Goal: Task Accomplishment & Management: Complete application form

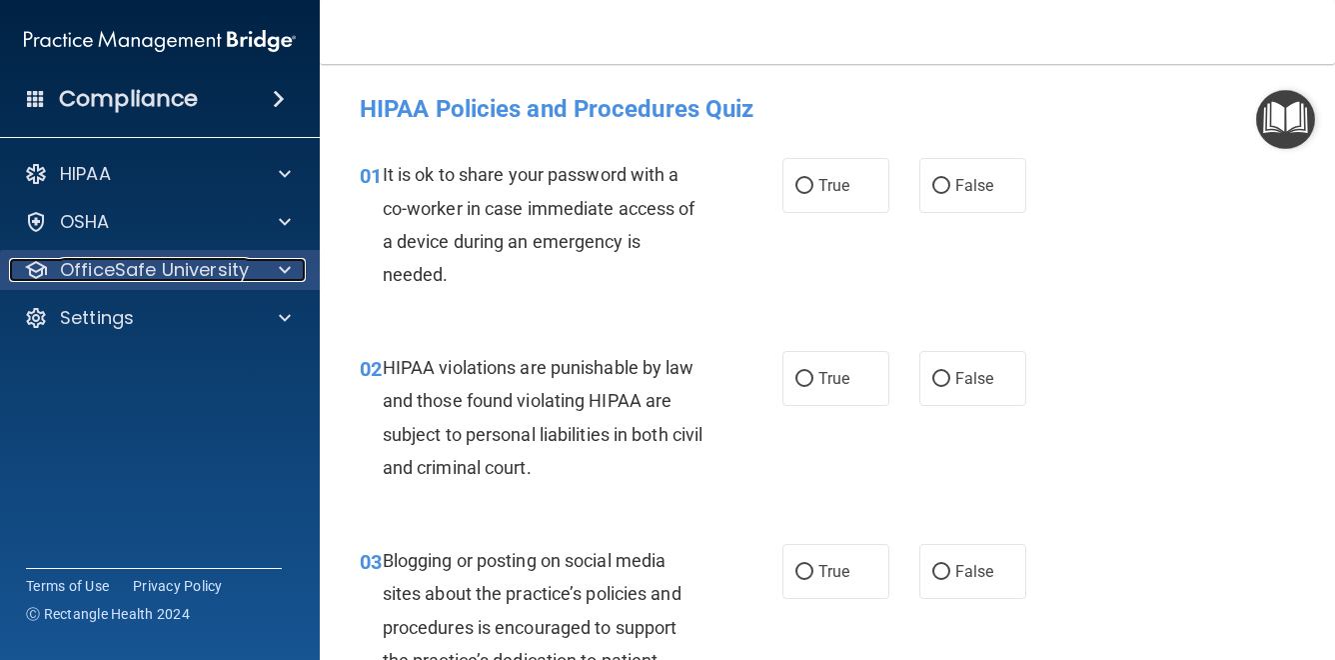
click at [229, 280] on p "OfficeSafe University" at bounding box center [154, 270] width 189 height 24
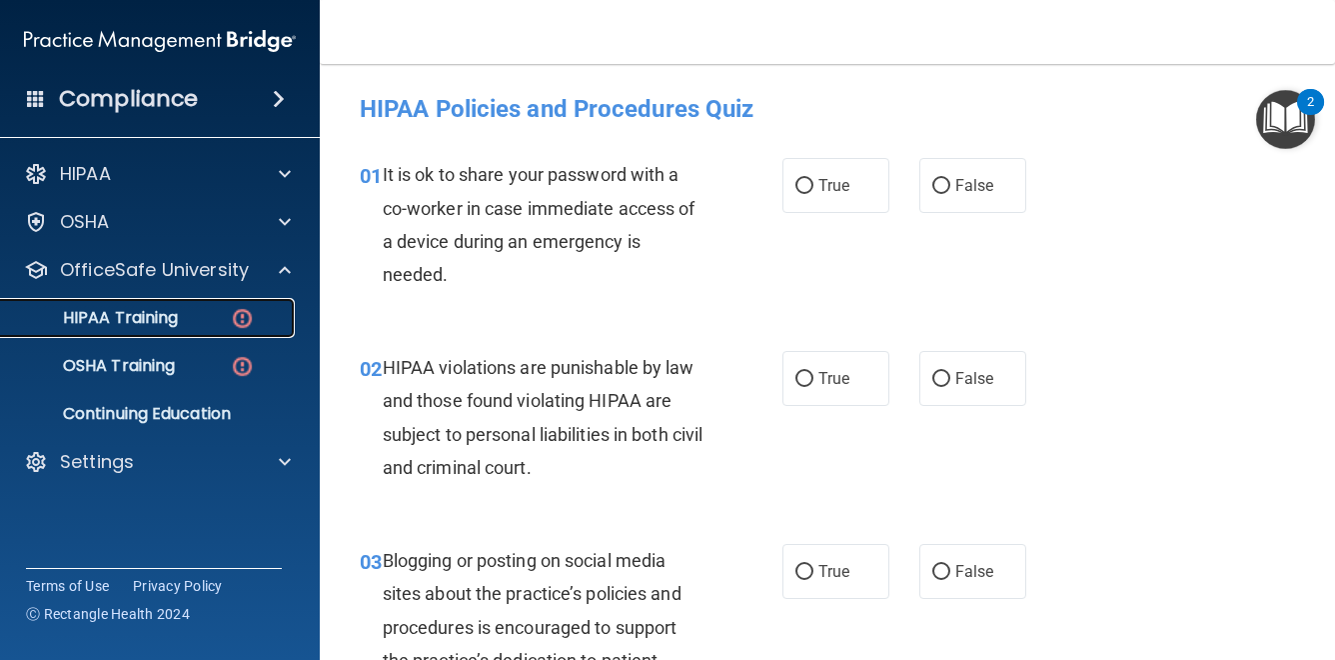
click at [255, 316] on div "HIPAA Training" at bounding box center [149, 318] width 273 height 20
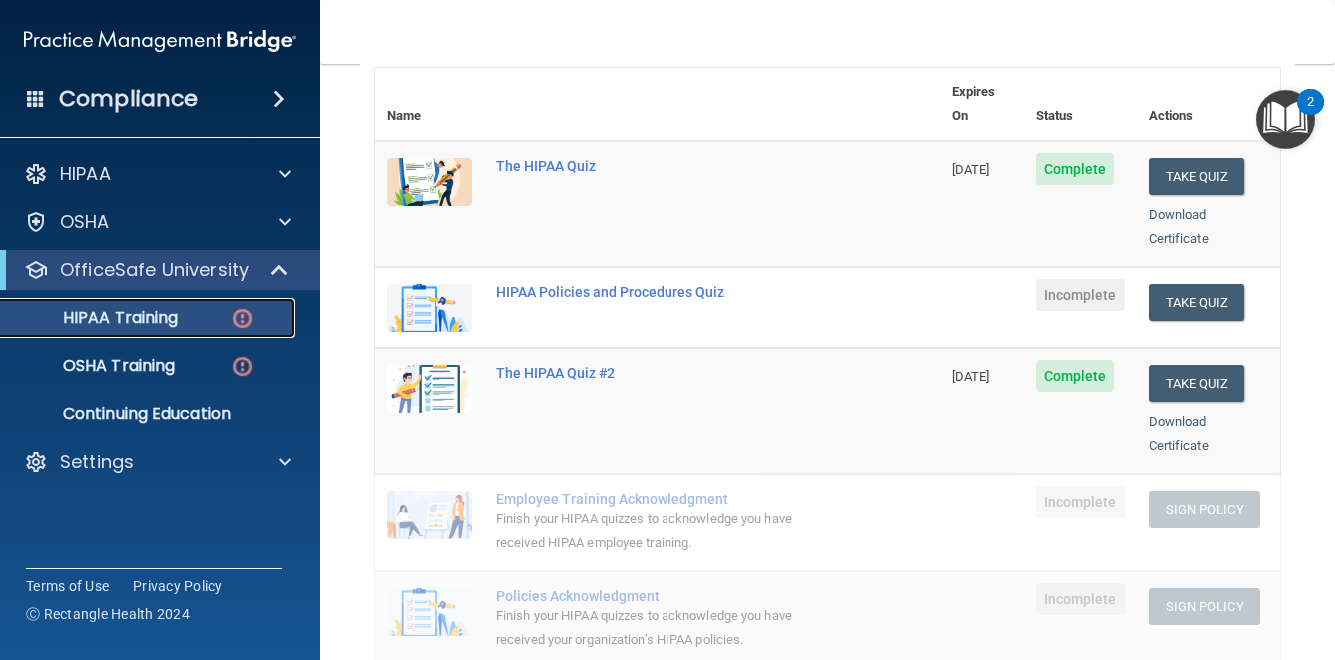
scroll to position [178, 0]
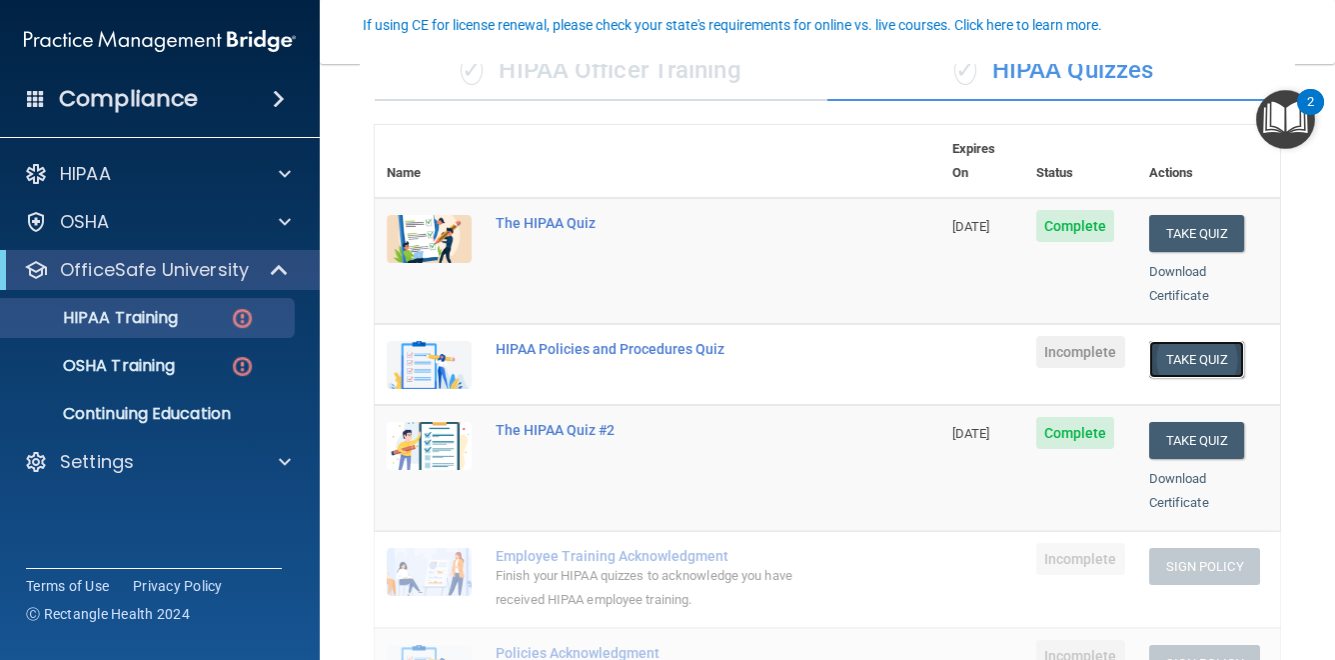
click at [1181, 341] on button "Take Quiz" at bounding box center [1198, 359] width 96 height 37
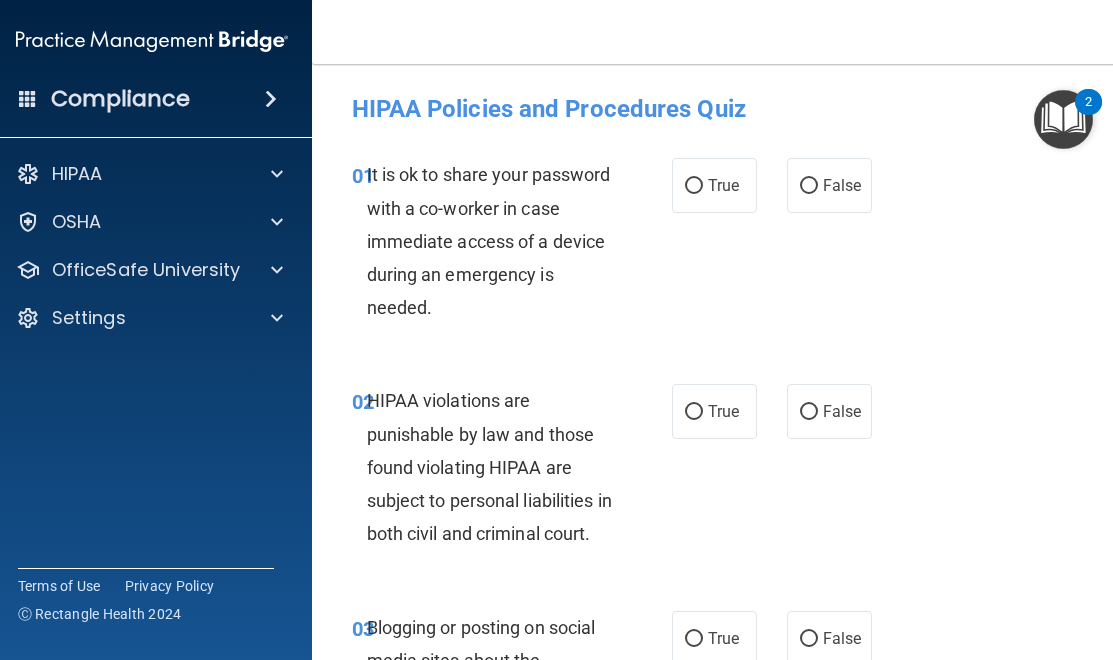
click at [449, 319] on div "It is ok to share your password with a co-worker in case immediate access of a …" at bounding box center [498, 241] width 263 height 166
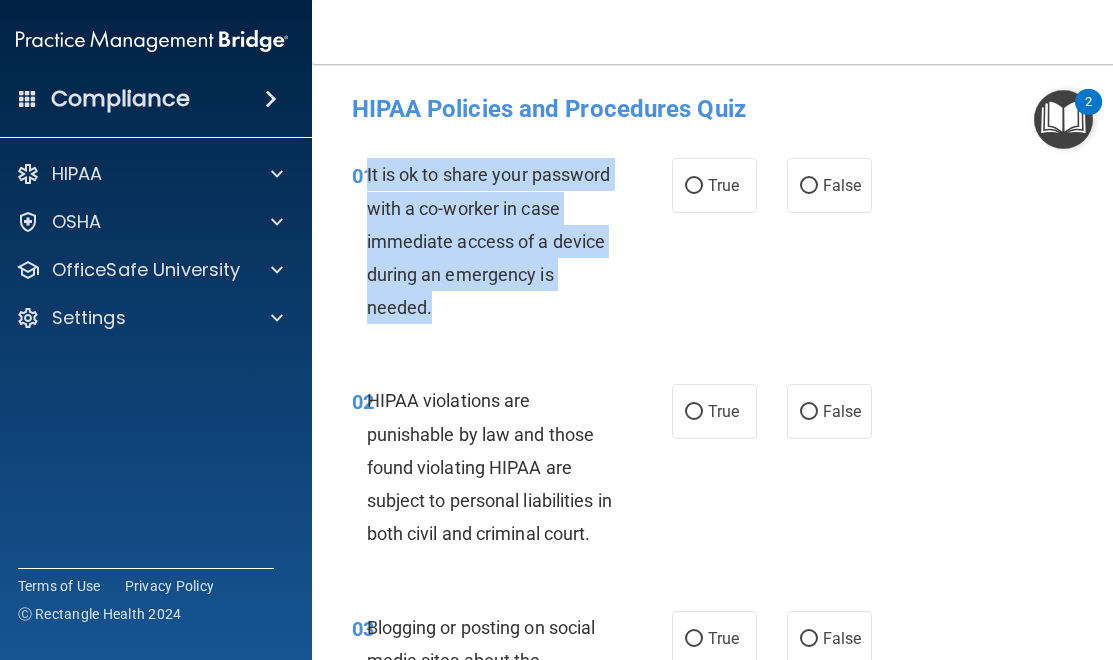
drag, startPoint x: 438, startPoint y: 313, endPoint x: 366, endPoint y: 173, distance: 157.4
click at [367, 173] on div "It is ok to share your password with a co-worker in case immediate access of a …" at bounding box center [498, 241] width 263 height 166
copy span "It is ok to share your password with a co-worker in case immediate access of a …"
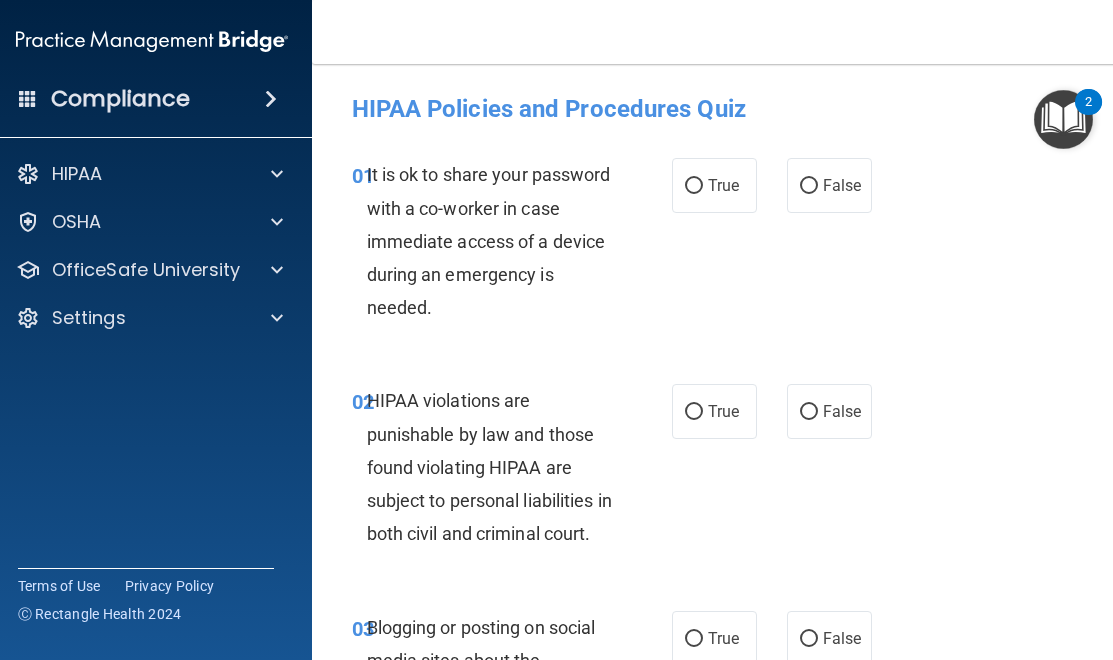
click at [780, 234] on div "01 It is ok to share your password with a co-worker in case immediate access of…" at bounding box center [717, 246] width 760 height 226
click at [850, 204] on label "False" at bounding box center [829, 185] width 85 height 55
click at [818, 194] on input "False" at bounding box center [809, 186] width 18 height 15
radio input "true"
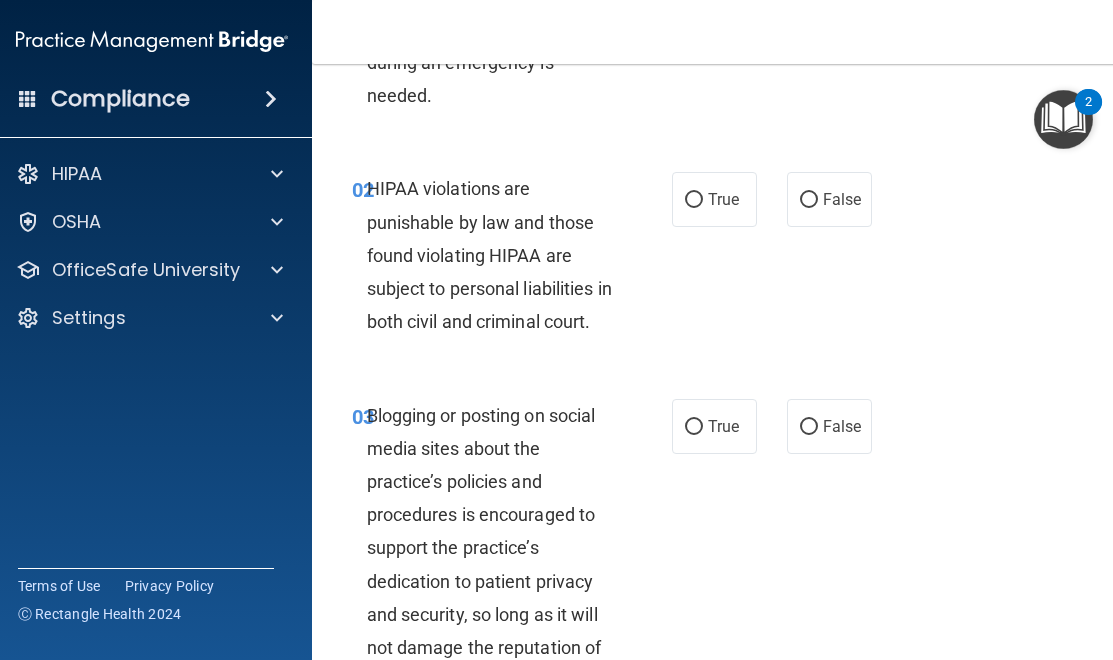
scroll to position [218, 0]
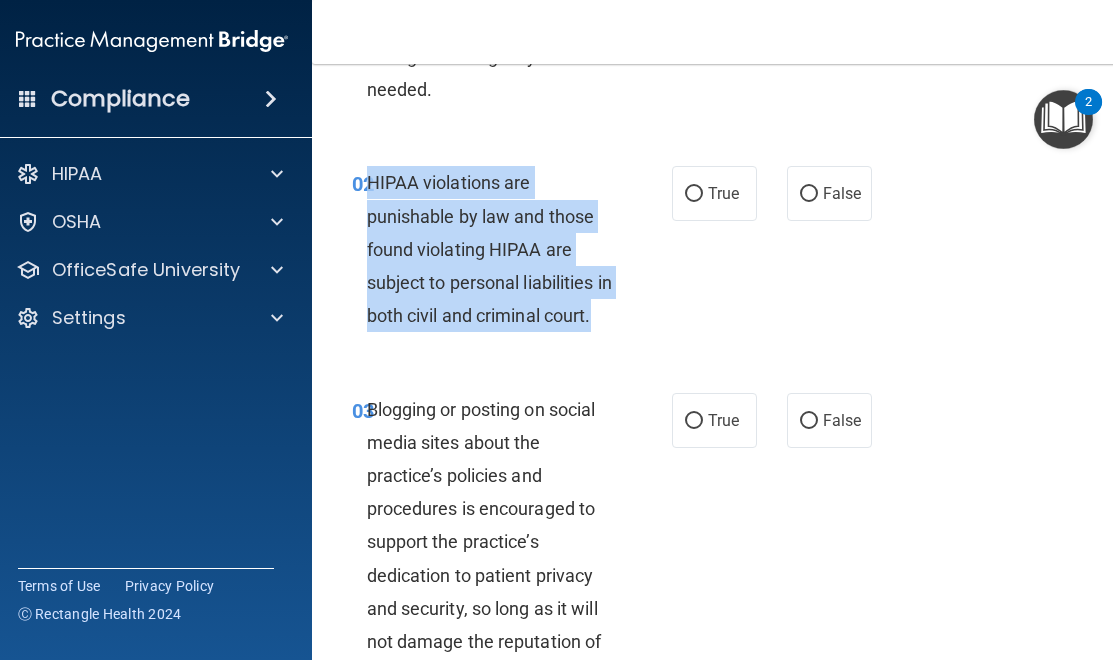
drag, startPoint x: 428, startPoint y: 357, endPoint x: 371, endPoint y: 182, distance: 184.0
click at [371, 182] on div "HIPAA violations are punishable by law and those found violating HIPAA are subj…" at bounding box center [498, 249] width 263 height 166
copy span "HIPAA violations are punishable by law and those found violating HIPAA are subj…"
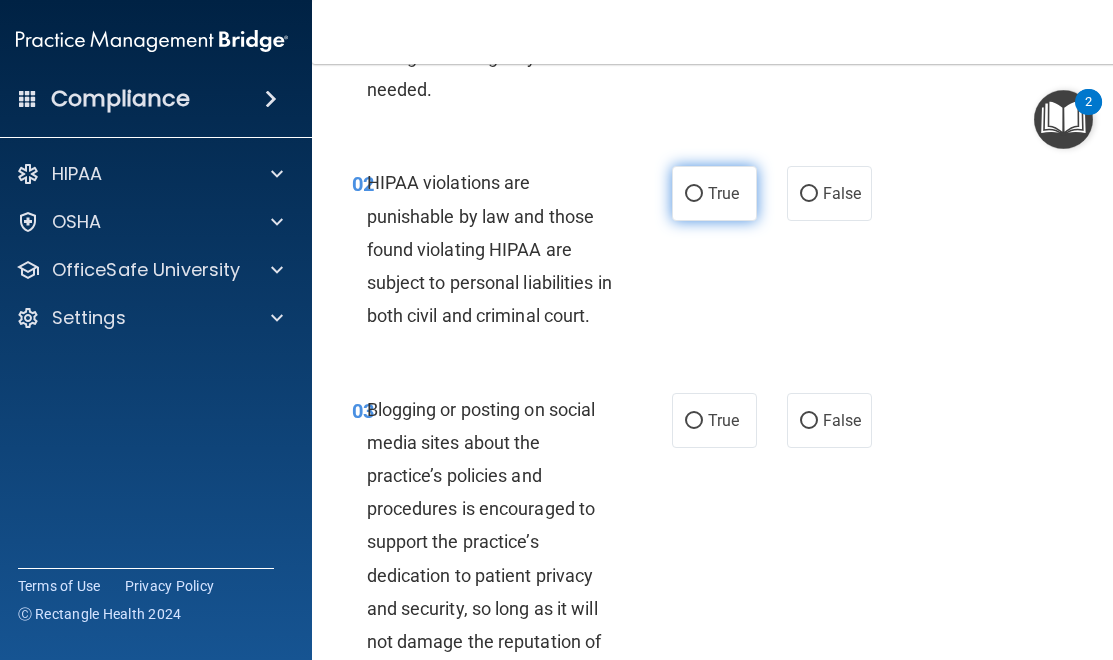
click at [712, 194] on span "True" at bounding box center [723, 193] width 31 height 19
click at [703, 194] on input "True" at bounding box center [694, 194] width 18 height 15
radio input "true"
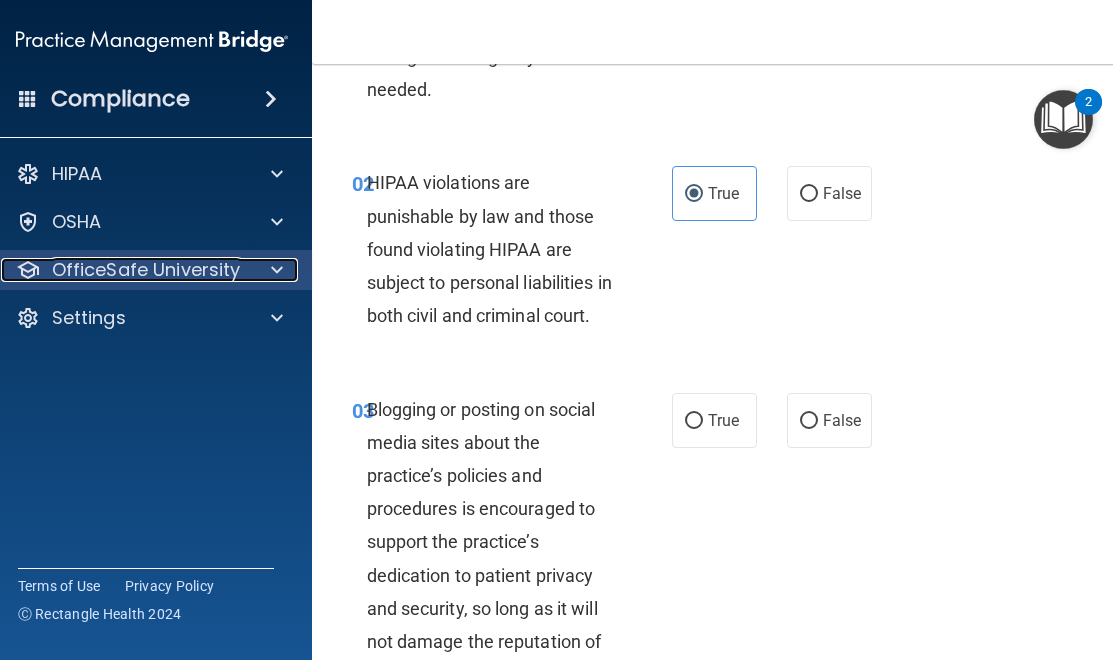
click at [245, 265] on div "OfficeSafe University" at bounding box center [125, 270] width 248 height 24
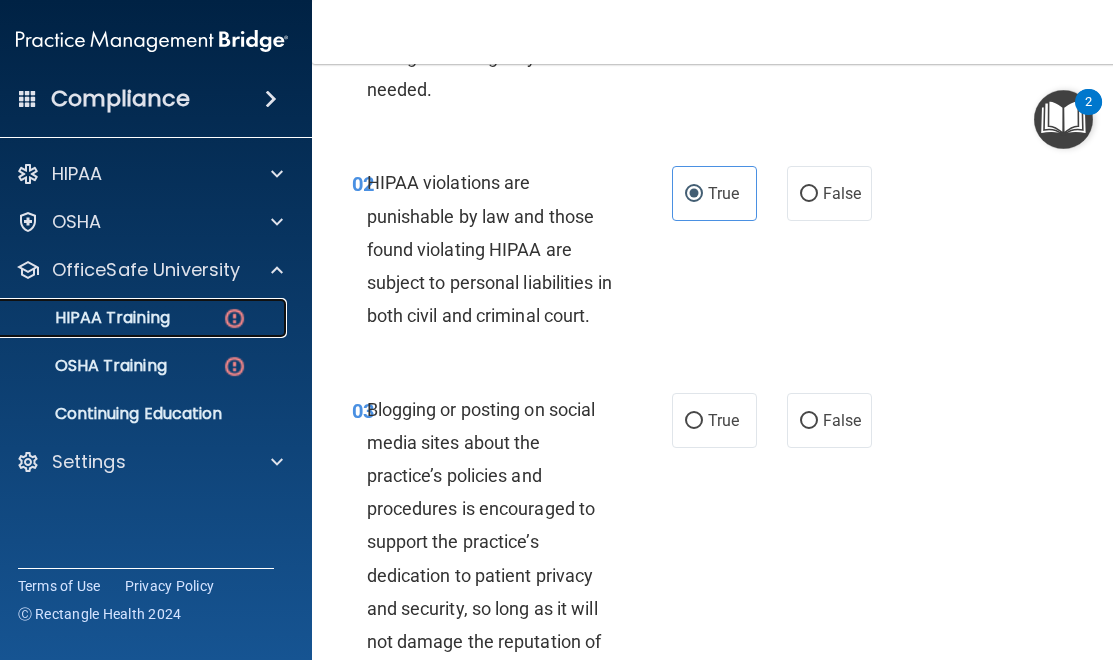
click at [227, 317] on img at bounding box center [234, 318] width 25 height 25
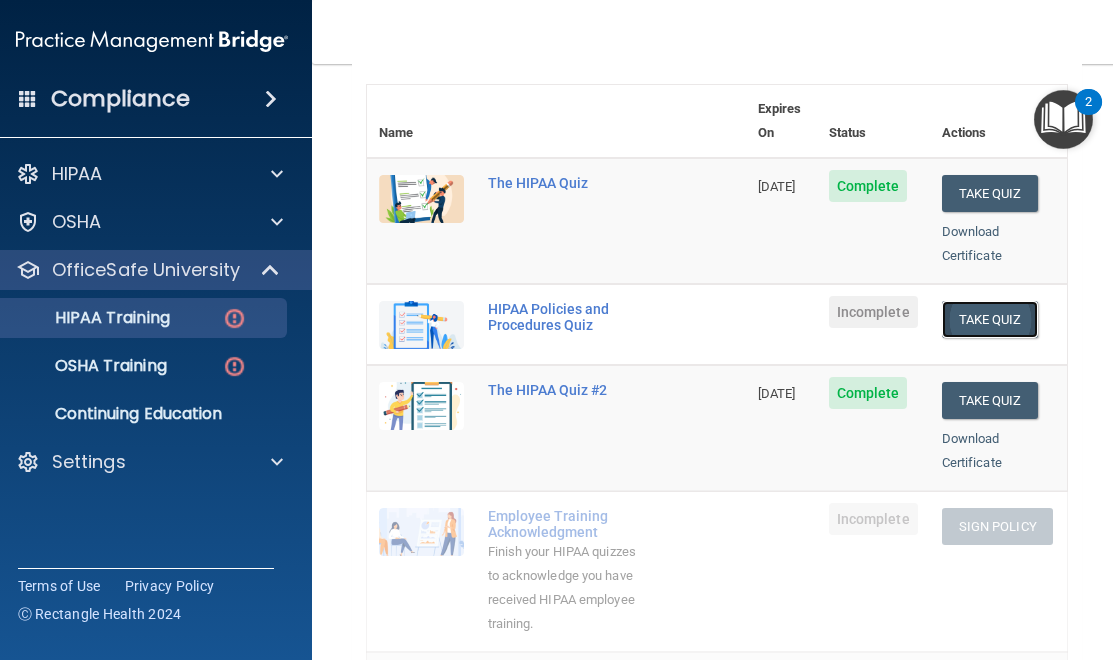
click at [1006, 302] on button "Take Quiz" at bounding box center [990, 319] width 96 height 37
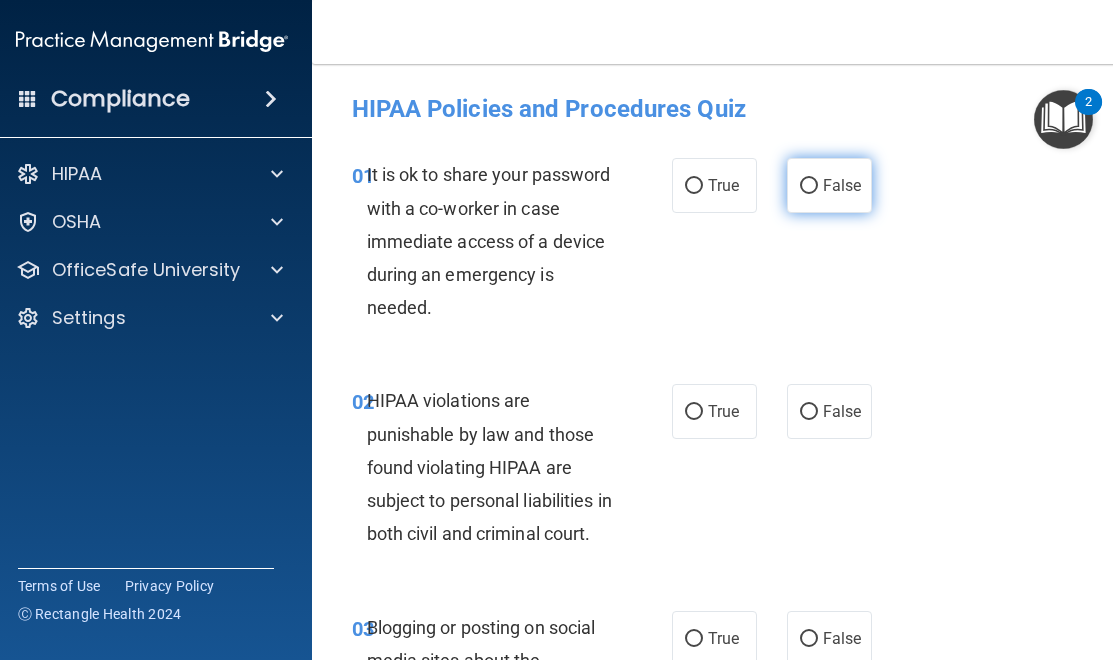
click at [835, 196] on label "False" at bounding box center [829, 185] width 85 height 55
click at [818, 194] on input "False" at bounding box center [809, 186] width 18 height 15
radio input "true"
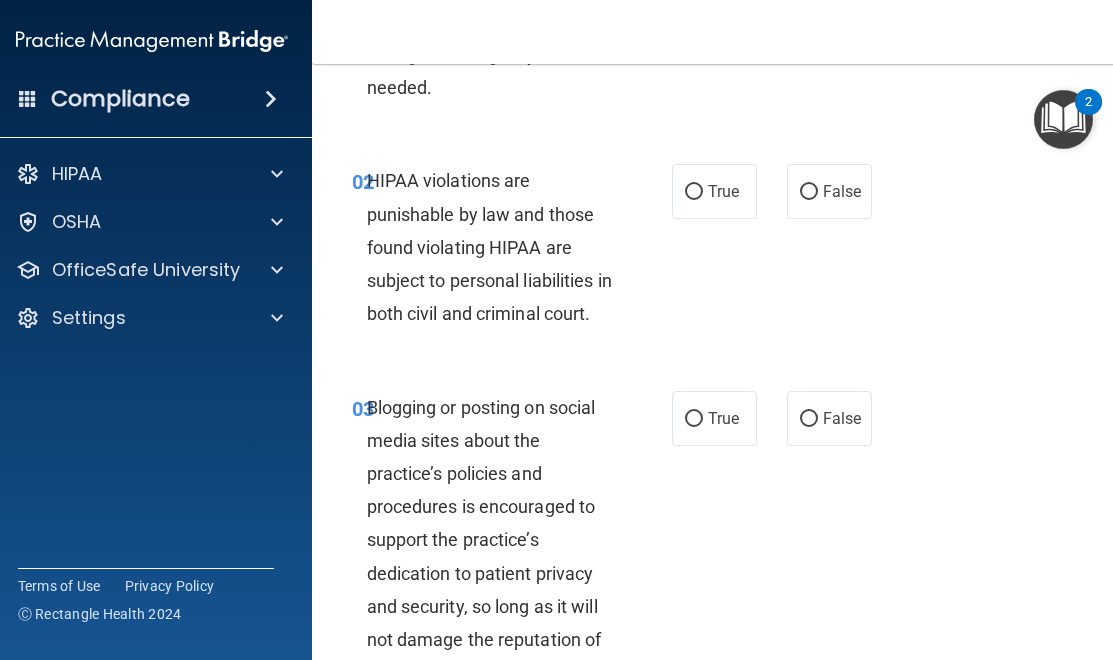
scroll to position [243, 0]
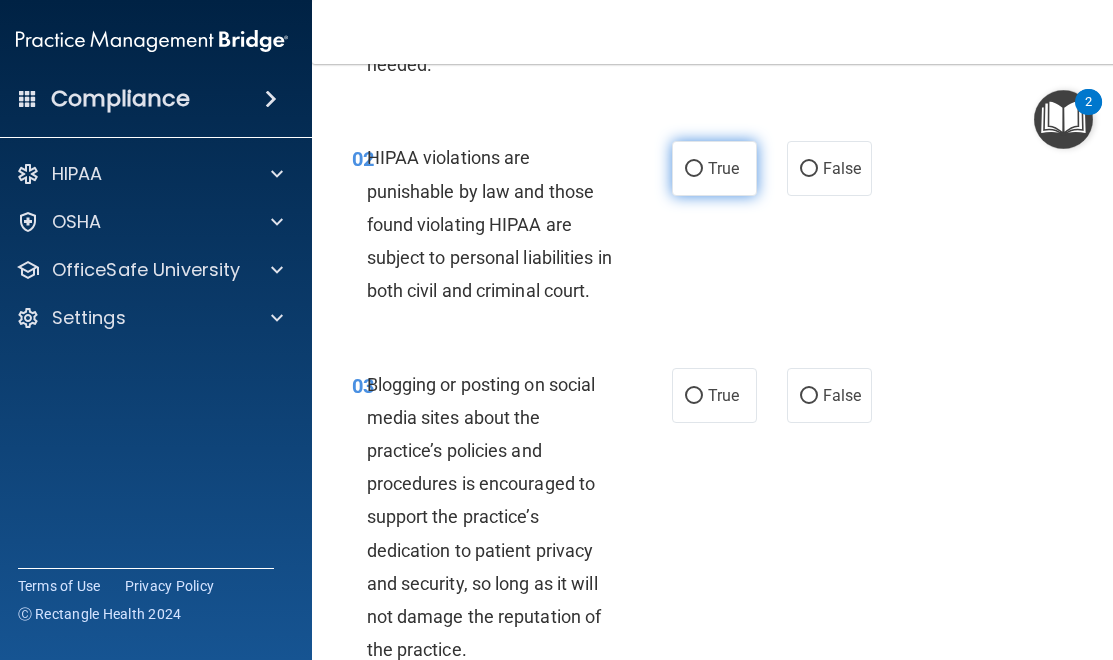
click at [727, 155] on label "True" at bounding box center [714, 168] width 85 height 55
click at [703, 162] on input "True" at bounding box center [694, 169] width 18 height 15
radio input "true"
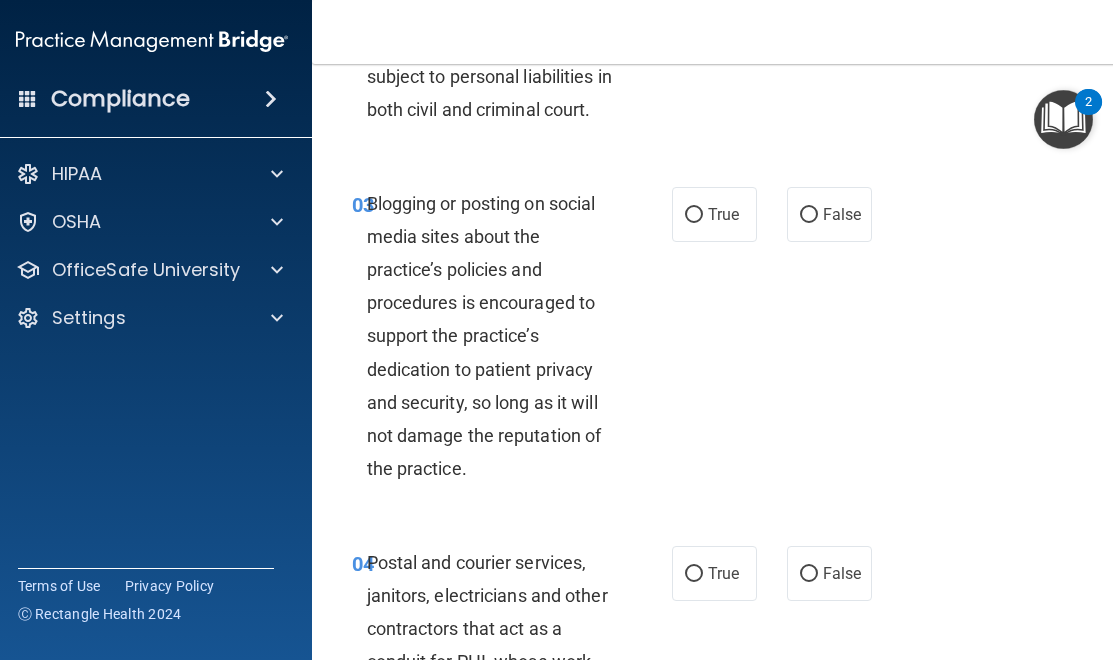
scroll to position [441, 0]
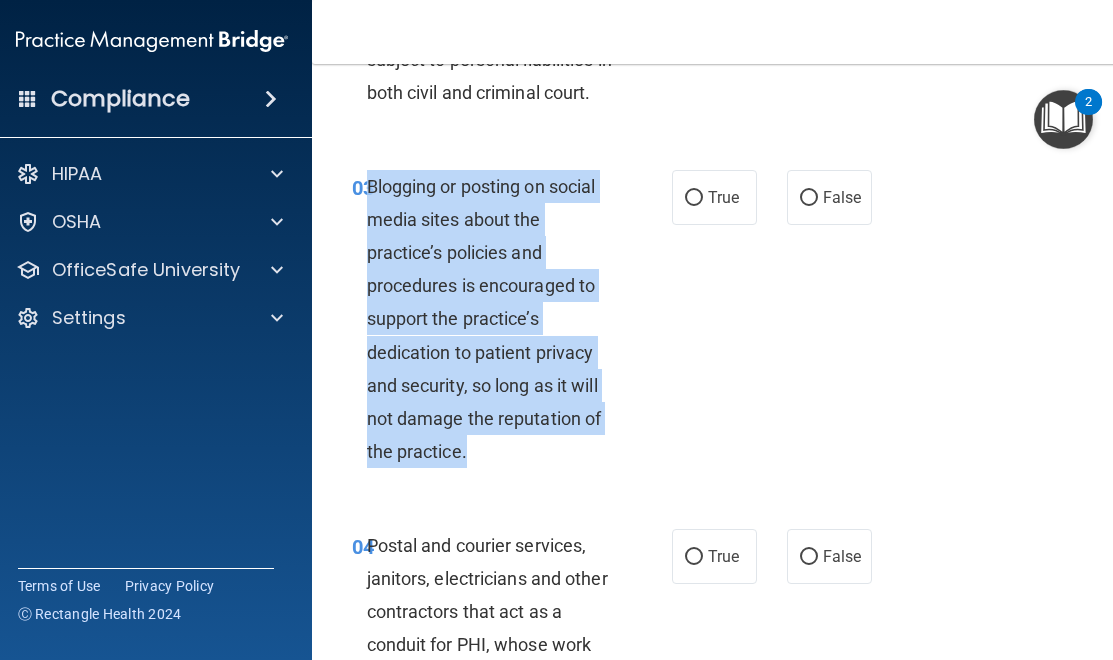
drag, startPoint x: 484, startPoint y: 486, endPoint x: 367, endPoint y: 222, distance: 288.6
click at [367, 222] on div "Blogging or posting on social media sites about the practice’s policies and pro…" at bounding box center [498, 319] width 263 height 299
copy span "Blogging or posting on social media sites about the practice’s policies and pro…"
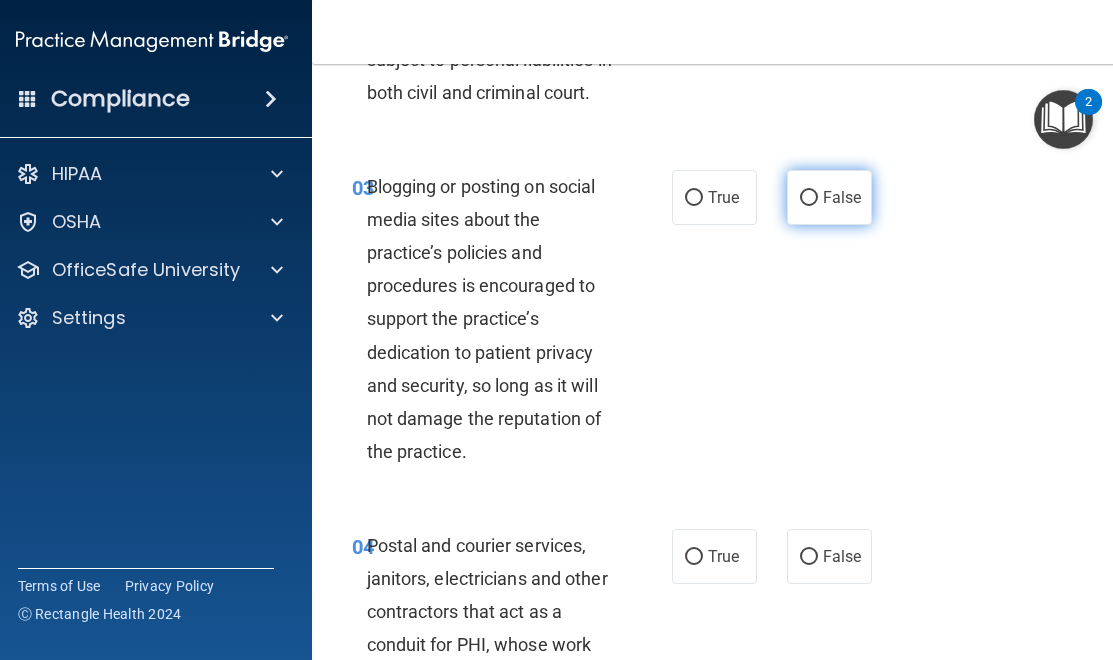
click at [828, 207] on span "False" at bounding box center [842, 197] width 39 height 19
click at [818, 206] on input "False" at bounding box center [809, 198] width 18 height 15
radio input "true"
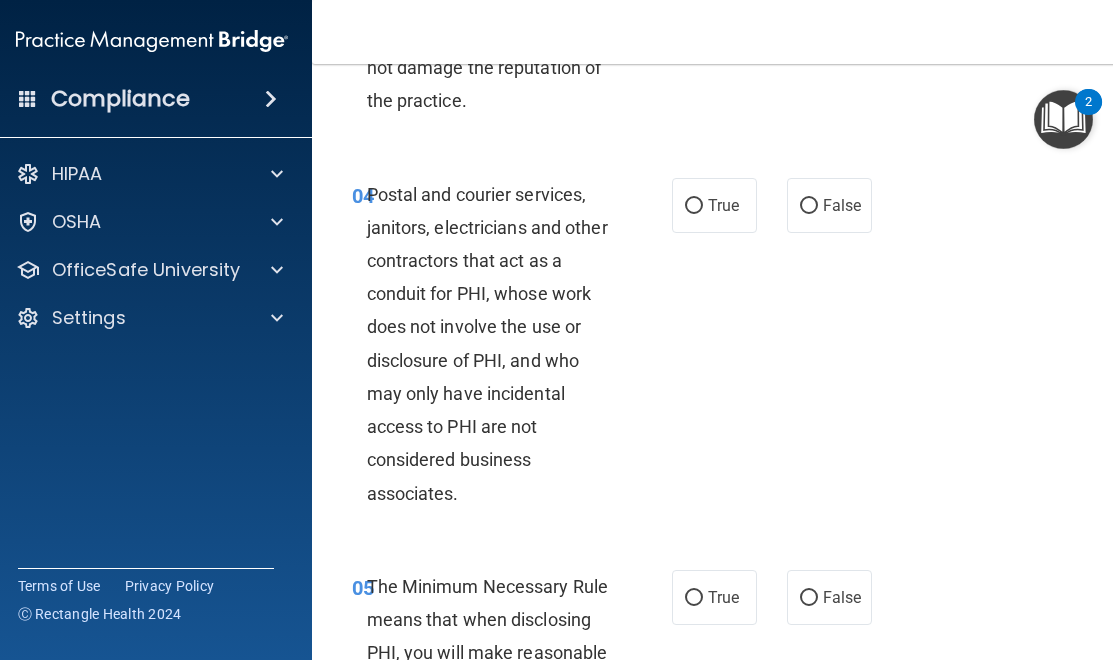
scroll to position [791, 0]
click at [466, 511] on div "Postal and courier services, janitors, electricians and other contractors that …" at bounding box center [498, 345] width 263 height 332
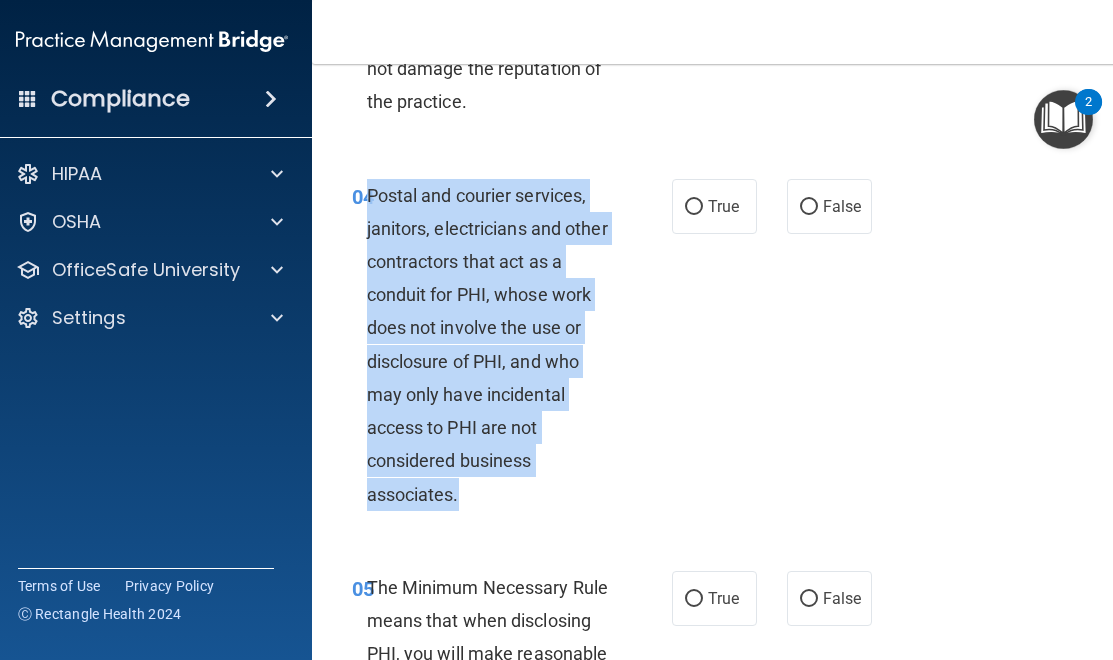
drag, startPoint x: 466, startPoint y: 529, endPoint x: 372, endPoint y: 217, distance: 325.7
click at [372, 217] on div "Postal and courier services, janitors, electricians and other contractors that …" at bounding box center [498, 345] width 263 height 332
copy span "Postal and courier services, janitors, electricians and other contractors that …"
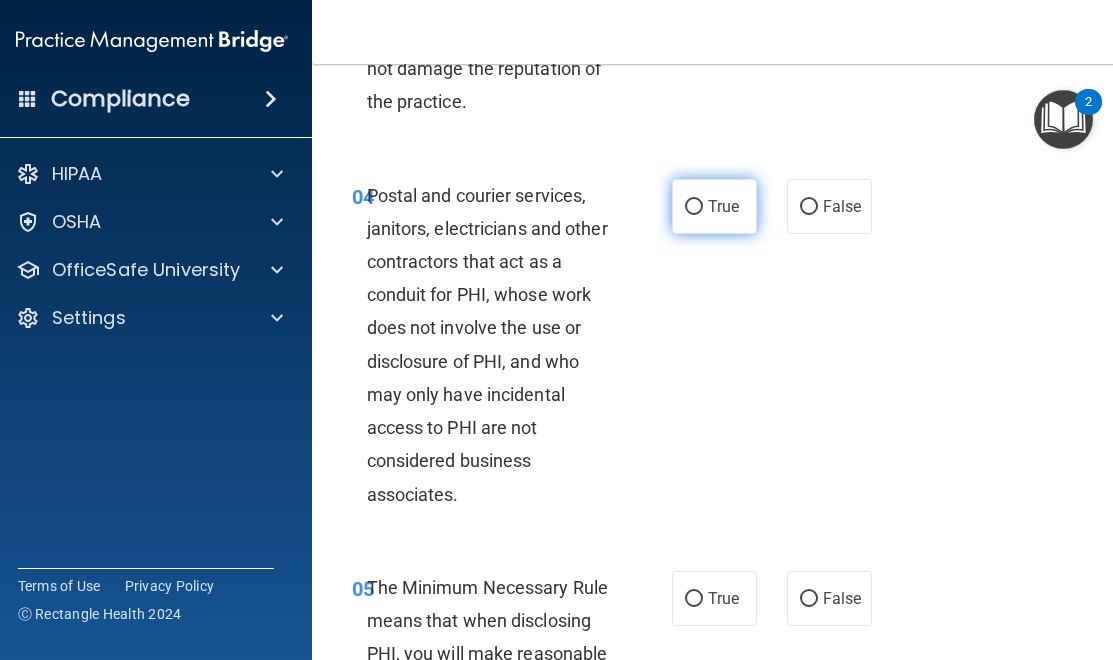
click at [725, 216] on span "True" at bounding box center [723, 206] width 31 height 19
click at [703, 215] on input "True" at bounding box center [694, 207] width 18 height 15
radio input "true"
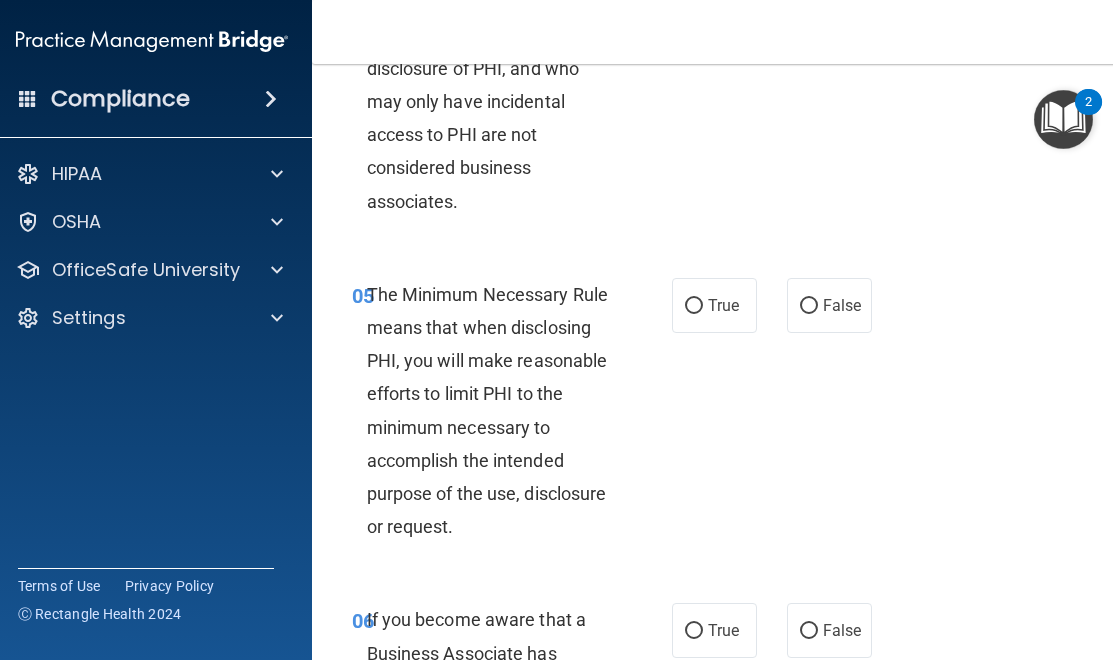
scroll to position [1086, 0]
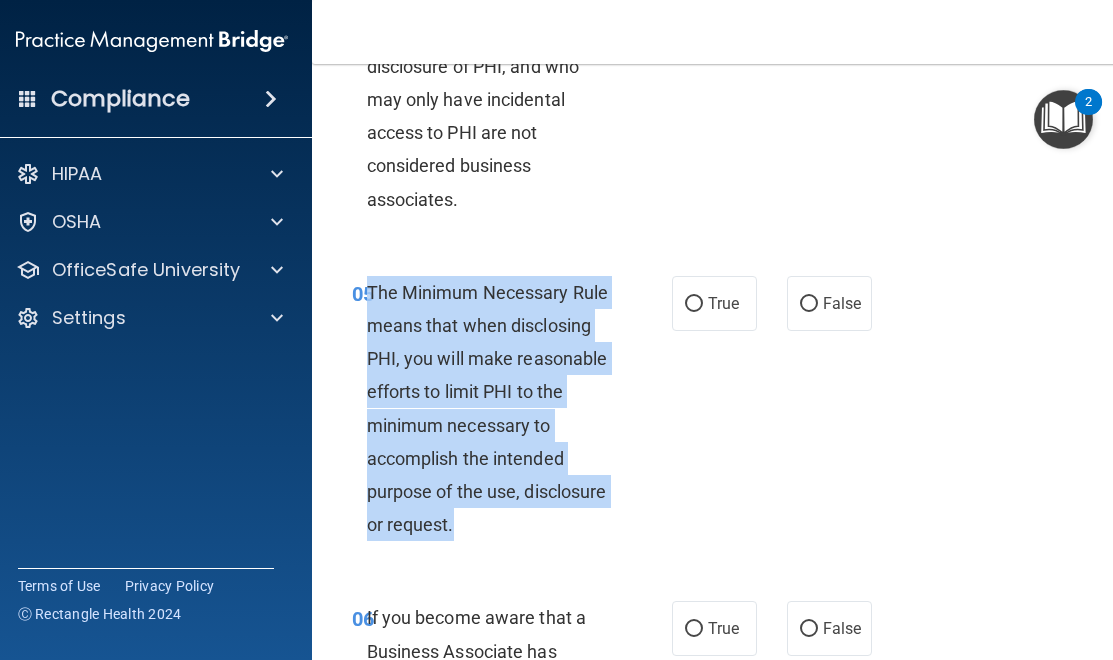
drag, startPoint x: 454, startPoint y: 560, endPoint x: 369, endPoint y: 336, distance: 239.5
click at [369, 331] on div "The Minimum Necessary Rule means that when disclosing PHI, you will make reason…" at bounding box center [498, 409] width 263 height 266
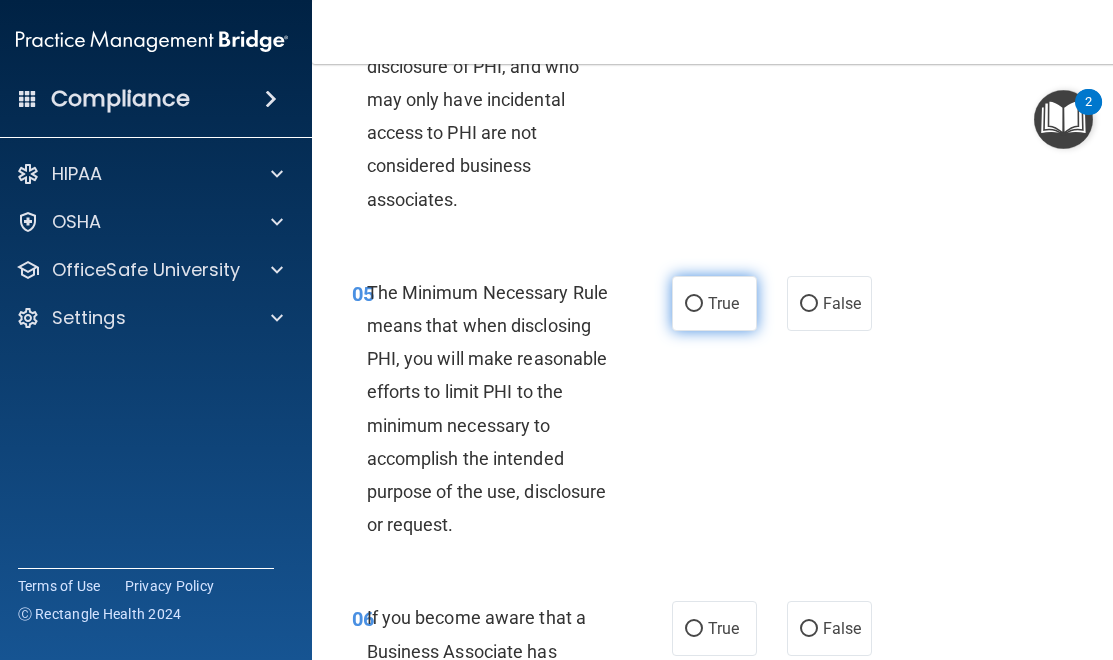
click at [746, 331] on label "True" at bounding box center [714, 303] width 85 height 55
click at [703, 312] on input "True" at bounding box center [694, 304] width 18 height 15
radio input "true"
click at [469, 542] on div "The Minimum Necessary Rule means that when disclosing PHI, you will make reason…" at bounding box center [498, 409] width 263 height 266
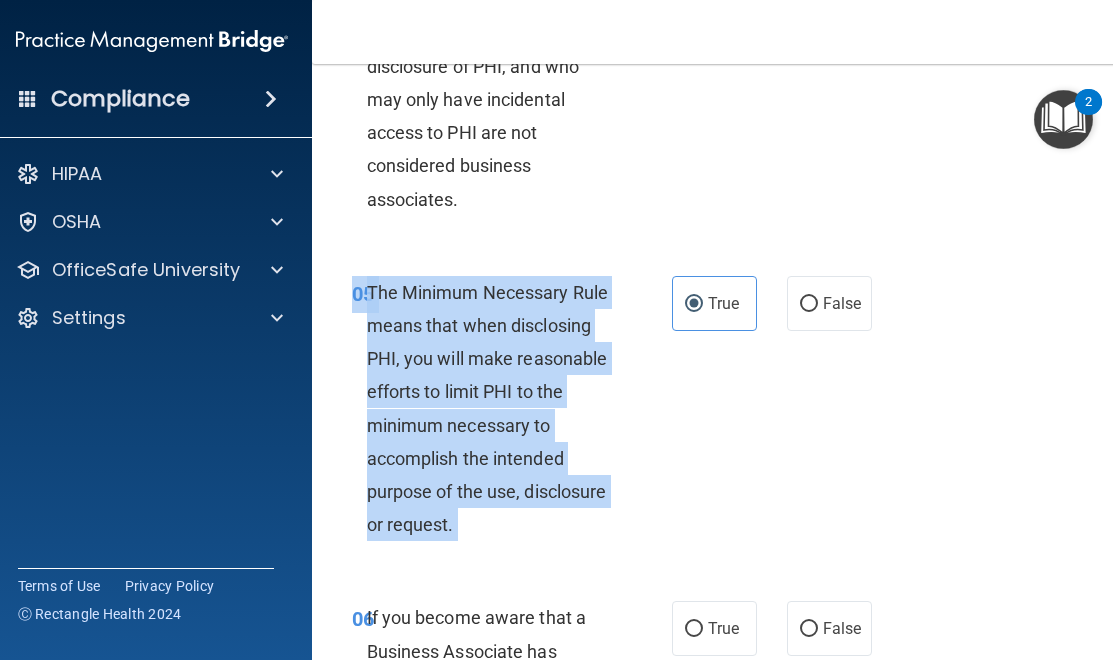
drag, startPoint x: 469, startPoint y: 557, endPoint x: 369, endPoint y: 328, distance: 249.8
click at [367, 327] on div "The Minimum Necessary Rule means that when disclosing PHI, you will make reason…" at bounding box center [498, 409] width 263 height 266
copy ng-form "The Minimum Necessary Rule means that when disclosing PHI, you will make reason…"
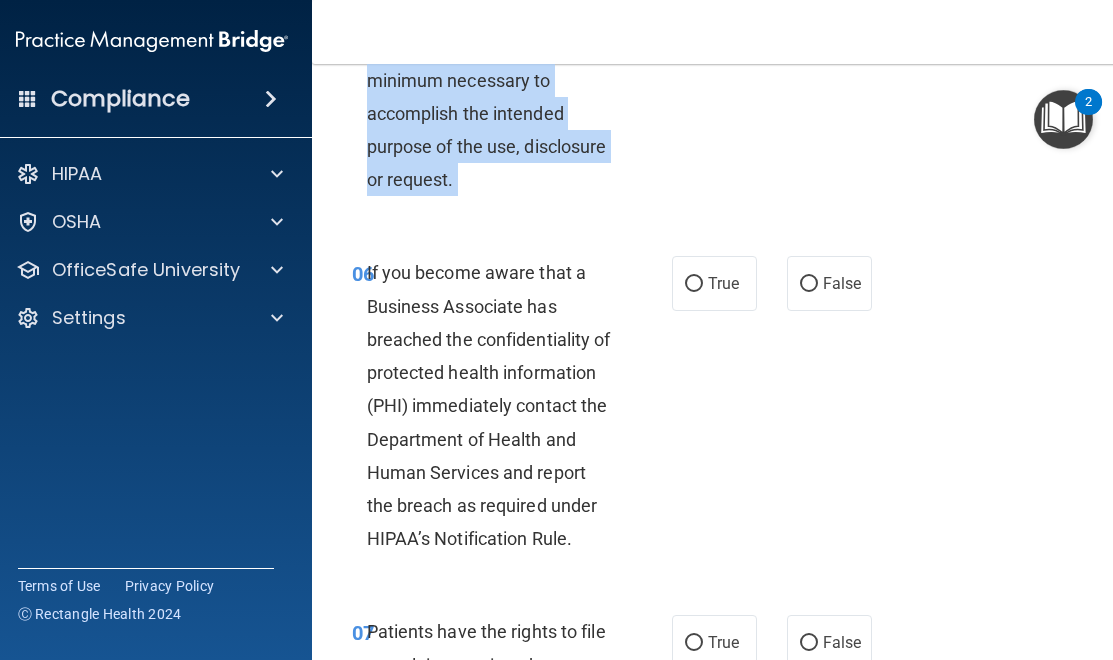
scroll to position [1431, 0]
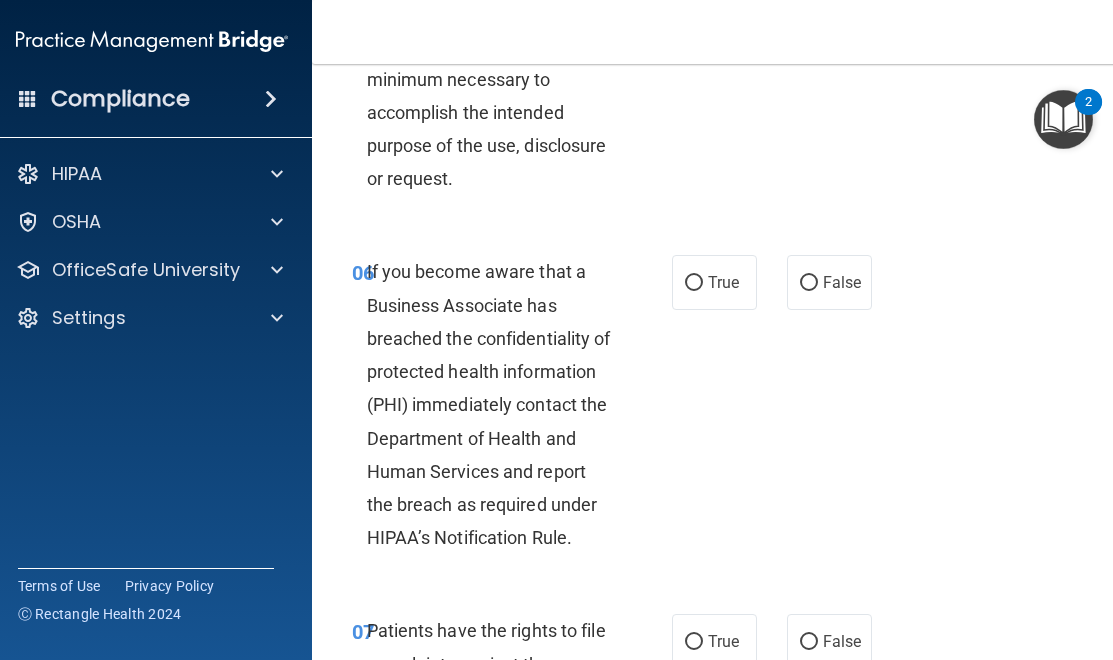
click at [525, 445] on span "If you become aware that a Business Associate has breached the confidentiality …" at bounding box center [489, 404] width 244 height 287
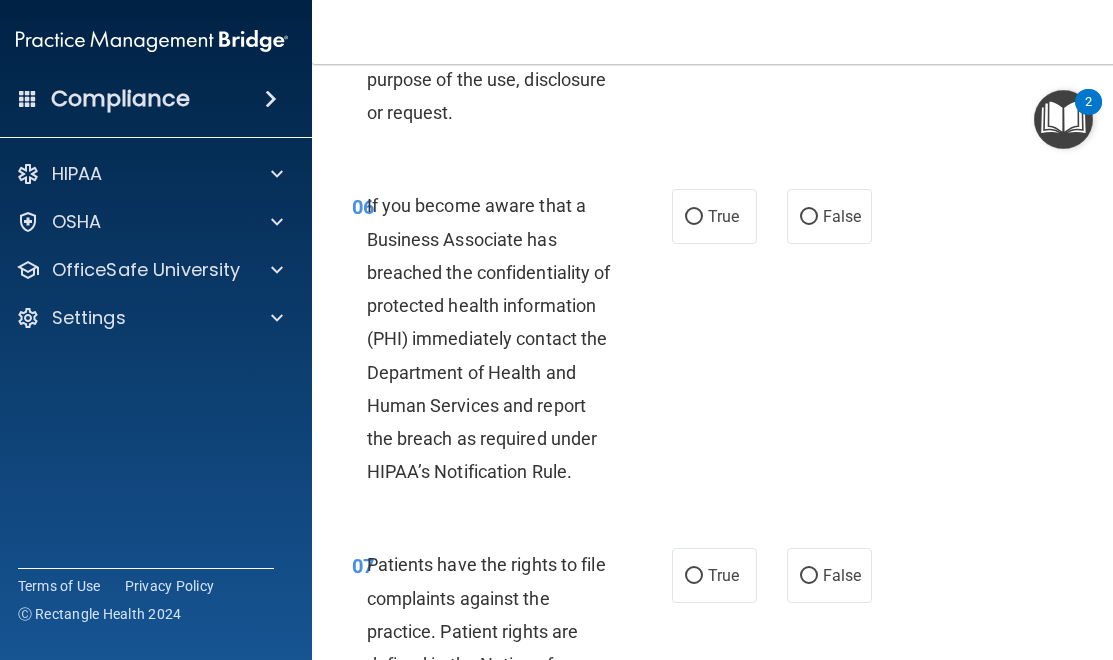
scroll to position [1504, 0]
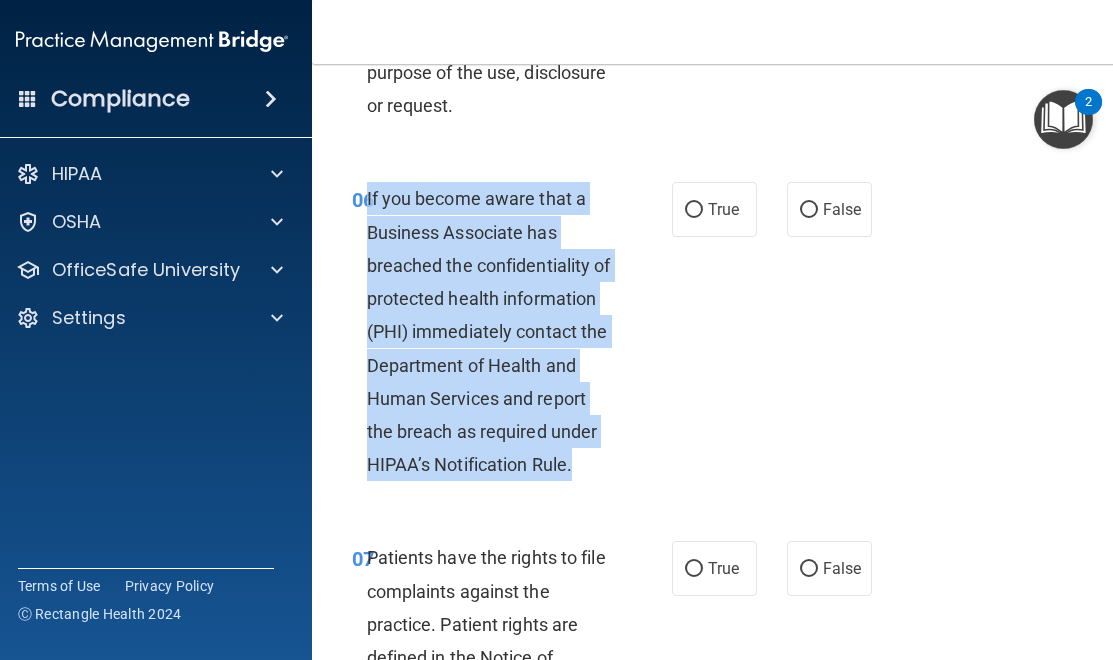
drag, startPoint x: 578, startPoint y: 492, endPoint x: 368, endPoint y: 234, distance: 332.5
click at [368, 234] on div "If you become aware that a Business Associate has breached the confidentiality …" at bounding box center [498, 331] width 263 height 299
copy span "If you become aware that a Business Associate has breached the confidentiality …"
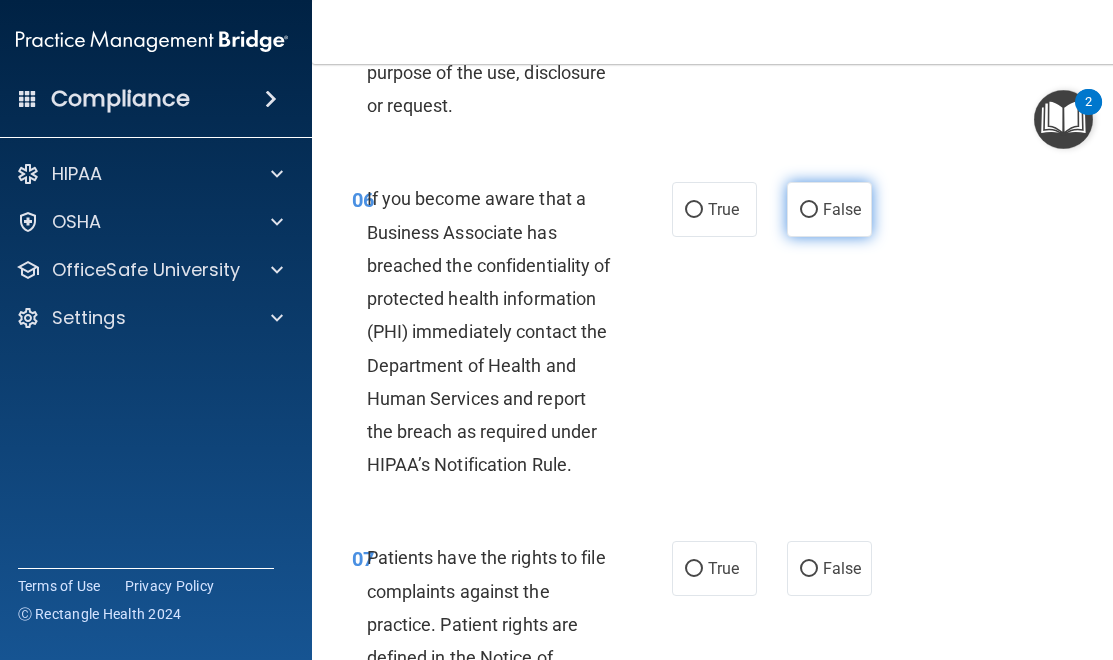
click at [811, 237] on label "False" at bounding box center [829, 209] width 85 height 55
click at [811, 218] on input "False" at bounding box center [809, 210] width 18 height 15
radio input "true"
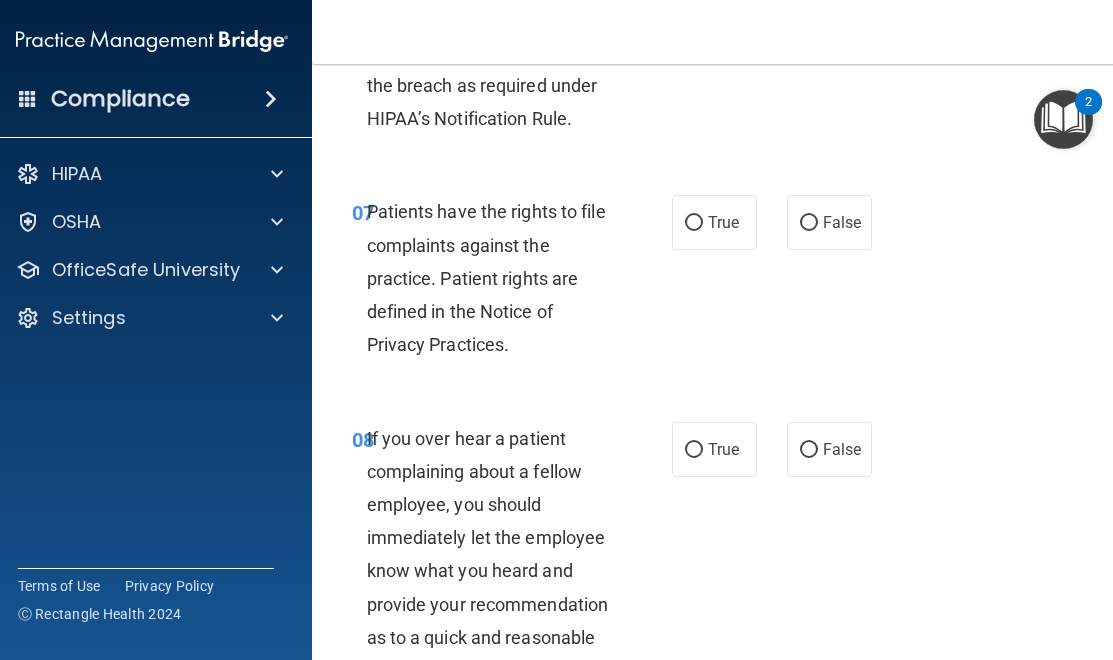
scroll to position [1861, 0]
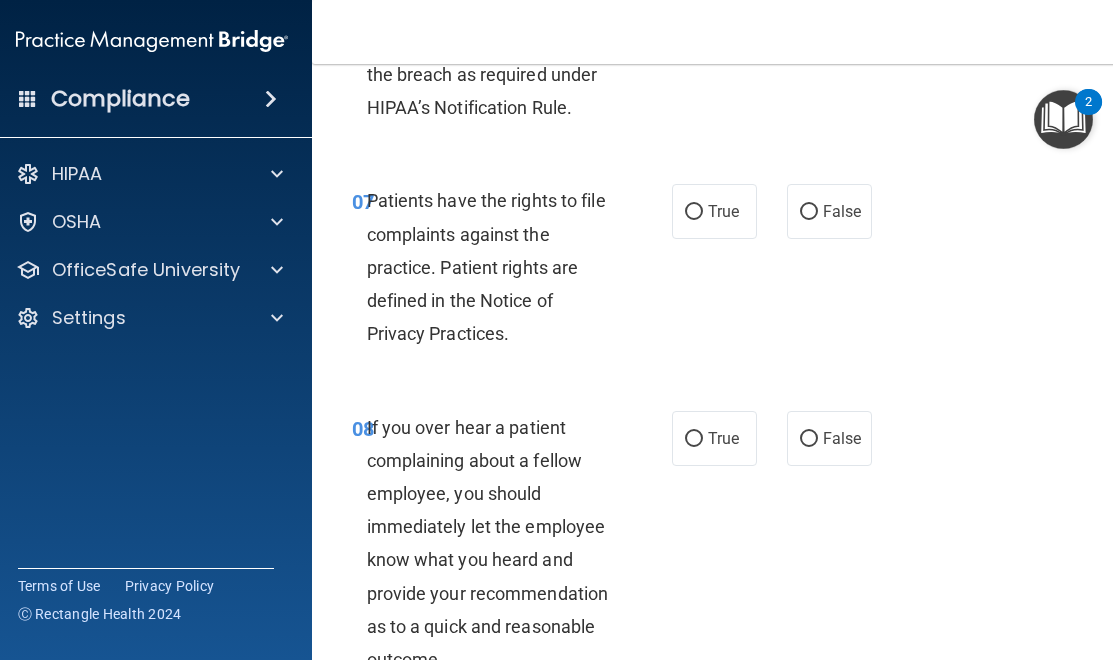
click at [522, 350] on div "Patients have the rights to file complaints against the practice. Patient right…" at bounding box center [498, 267] width 263 height 166
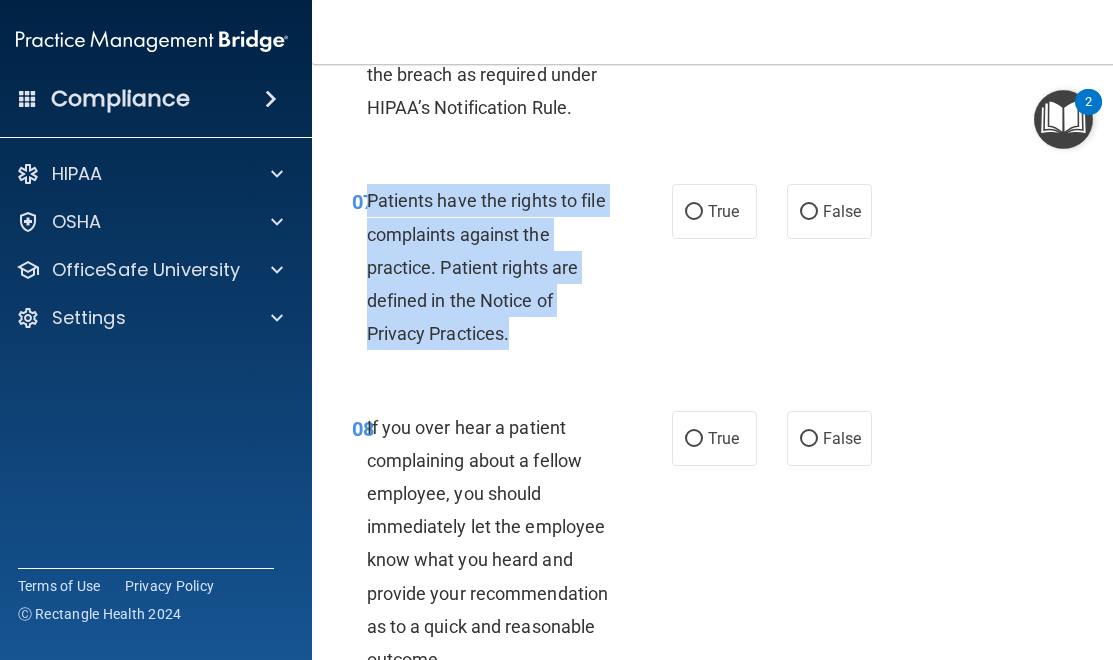
drag, startPoint x: 514, startPoint y: 374, endPoint x: 372, endPoint y: 231, distance: 201.4
click at [368, 231] on div "Patients have the rights to file complaints against the practice. Patient right…" at bounding box center [498, 267] width 263 height 166
copy span "Patients have the rights to file complaints against the practice. Patient right…"
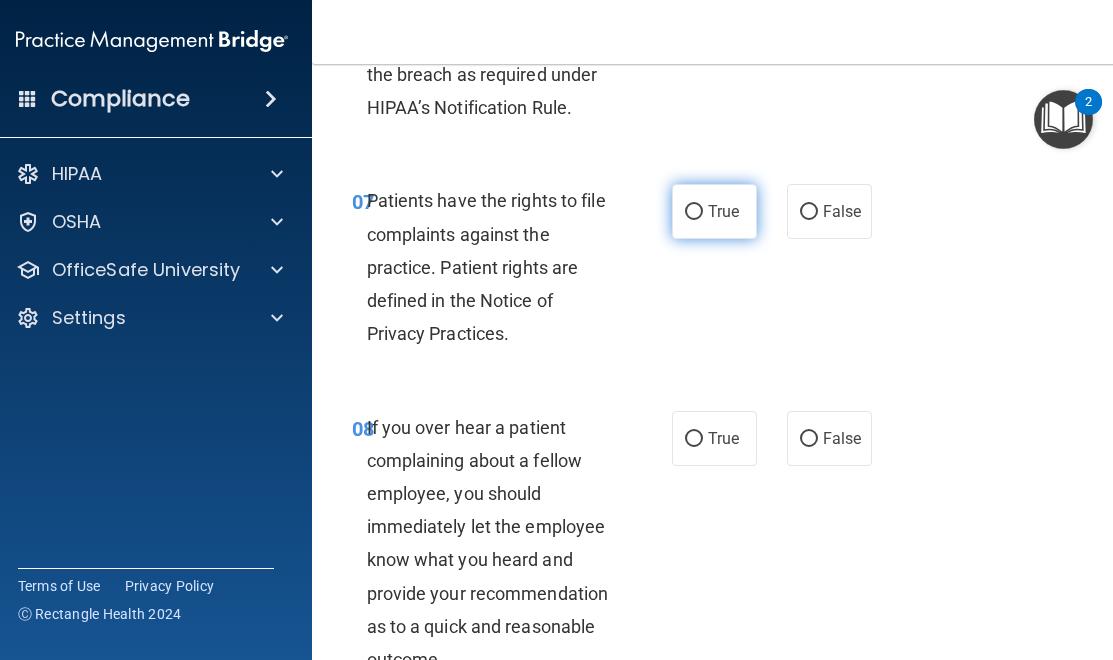
click at [722, 221] on span "True" at bounding box center [723, 211] width 31 height 19
click at [703, 220] on input "True" at bounding box center [694, 212] width 18 height 15
radio input "true"
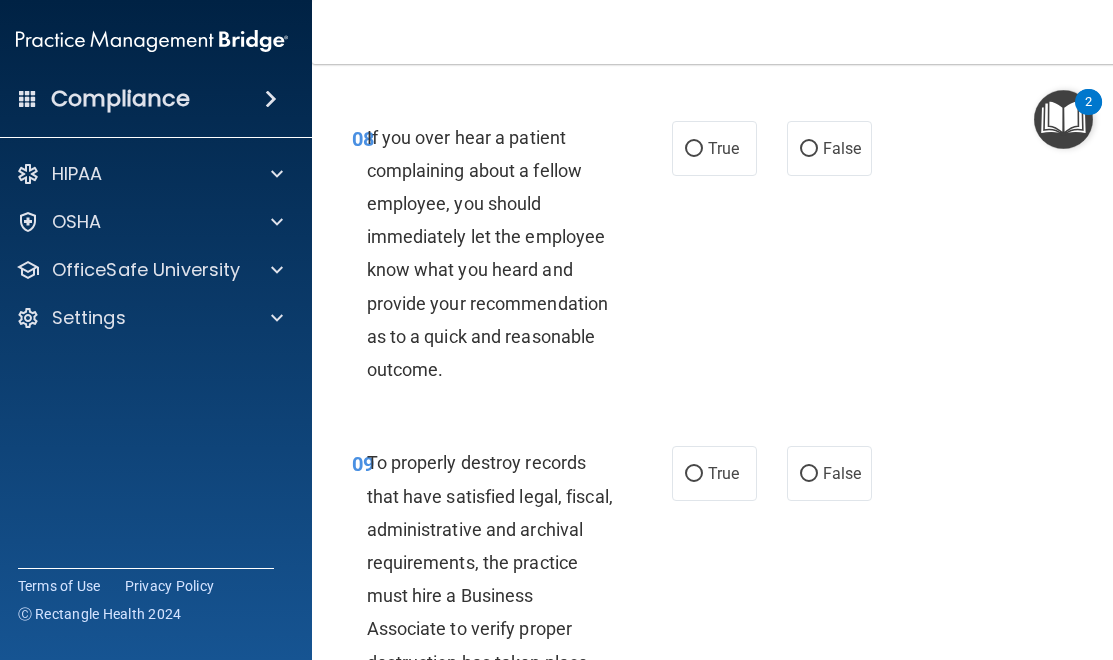
scroll to position [2180, 0]
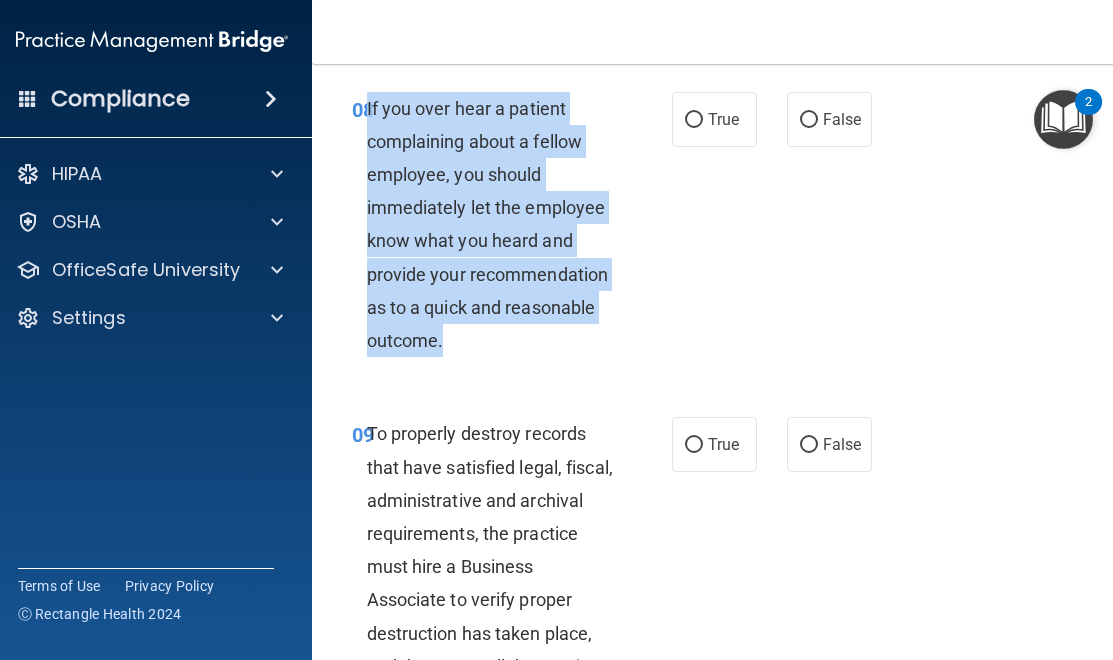
drag, startPoint x: 454, startPoint y: 376, endPoint x: 366, endPoint y: 143, distance: 249.0
click at [367, 143] on div "If you over hear a patient complaining about a fellow employee, you should imme…" at bounding box center [498, 225] width 263 height 266
copy span "If you over hear a patient complaining about a fellow employee, you should imme…"
click at [682, 286] on div "08 If you over hear a patient complaining about a fellow employee, you should i…" at bounding box center [512, 230] width 380 height 276
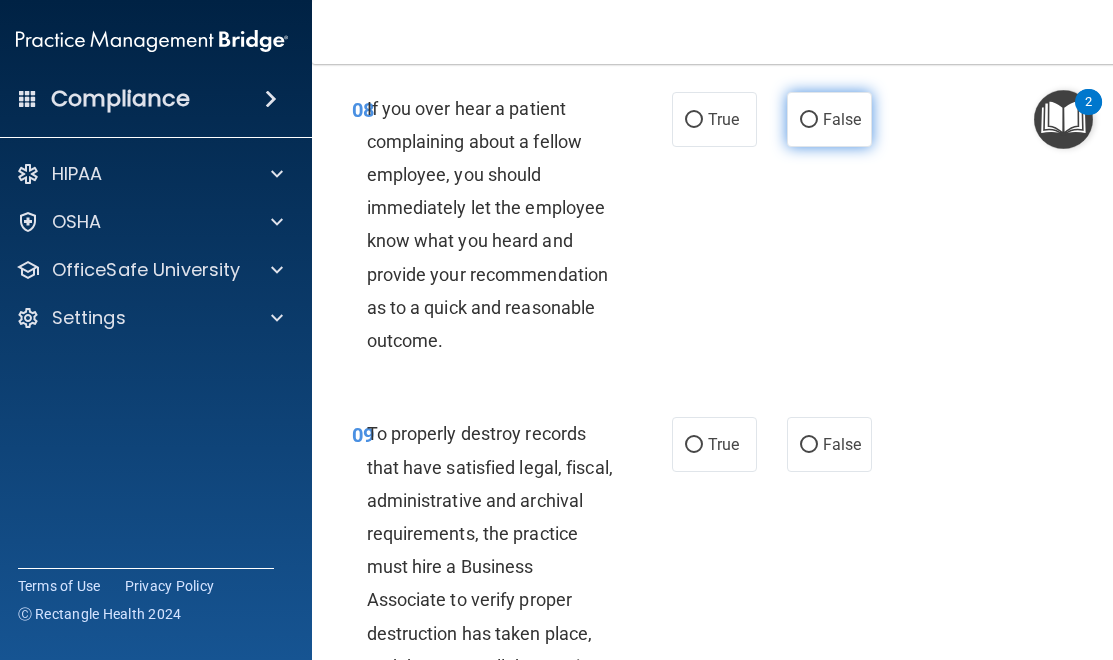
click at [852, 140] on label "False" at bounding box center [829, 119] width 85 height 55
click at [818, 128] on input "False" at bounding box center [809, 120] width 18 height 15
radio input "true"
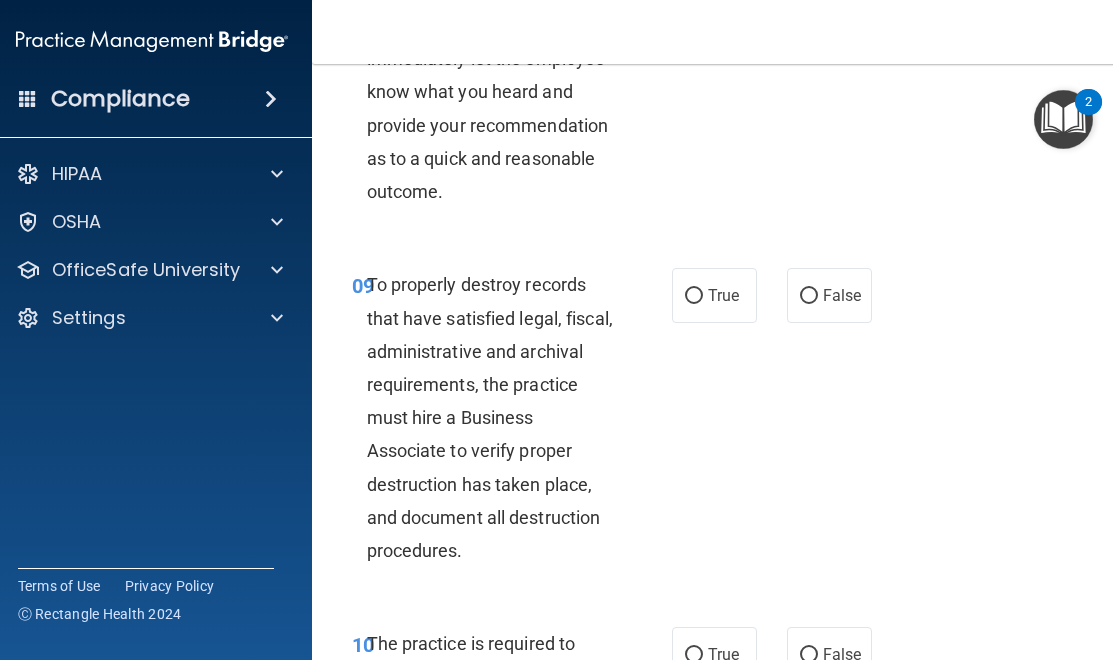
scroll to position [2330, 0]
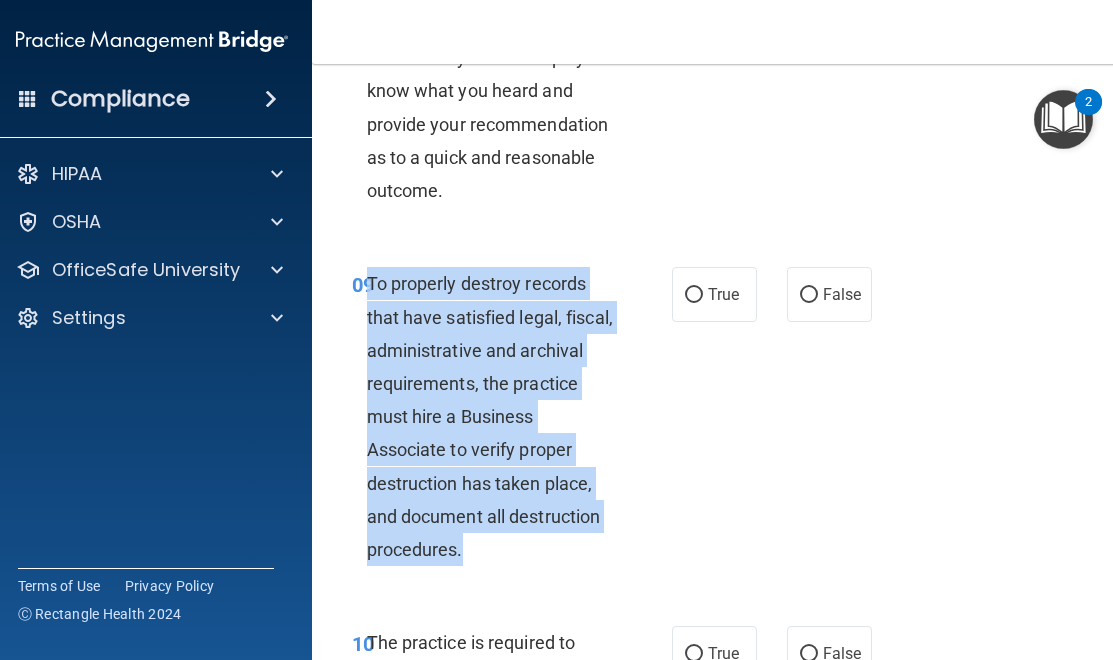
drag, startPoint x: 468, startPoint y: 589, endPoint x: 372, endPoint y: 316, distance: 289.3
click at [372, 316] on div "To properly destroy records that have satisfied legal, fiscal, administrative a…" at bounding box center [498, 416] width 263 height 299
copy span "o properly destroy records that have satisfied legal, fiscal, administrative an…"
click at [491, 470] on div "To properly destroy records that have satisfied legal, fiscal, administrative a…" at bounding box center [498, 416] width 263 height 299
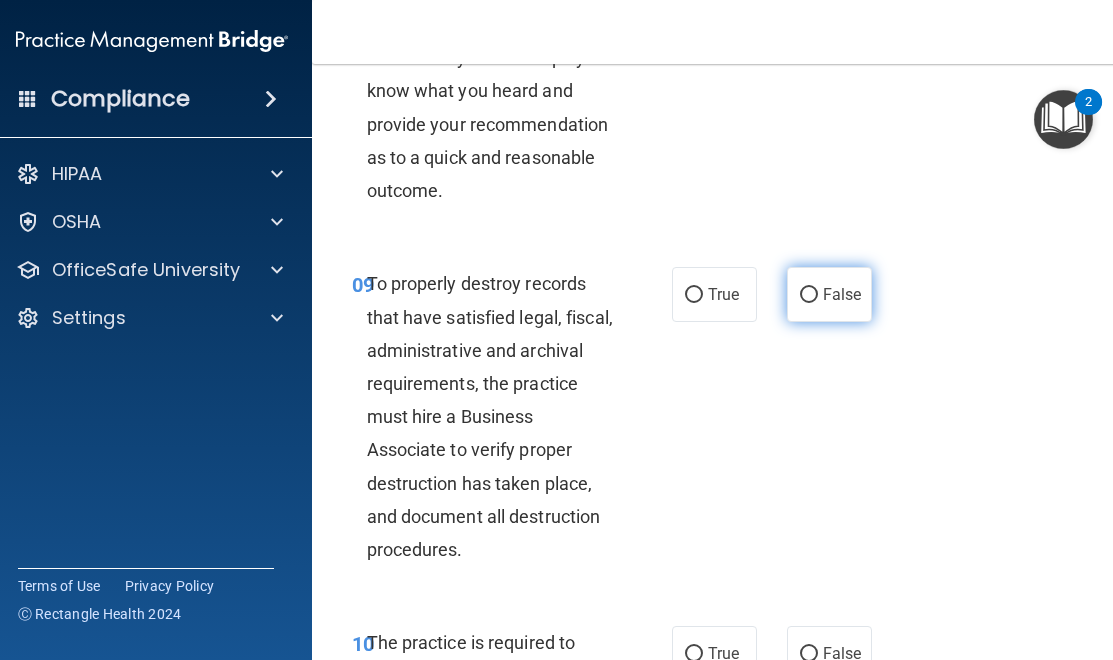
click at [824, 304] on span "False" at bounding box center [842, 294] width 39 height 19
click at [818, 303] on input "False" at bounding box center [809, 295] width 18 height 15
radio input "true"
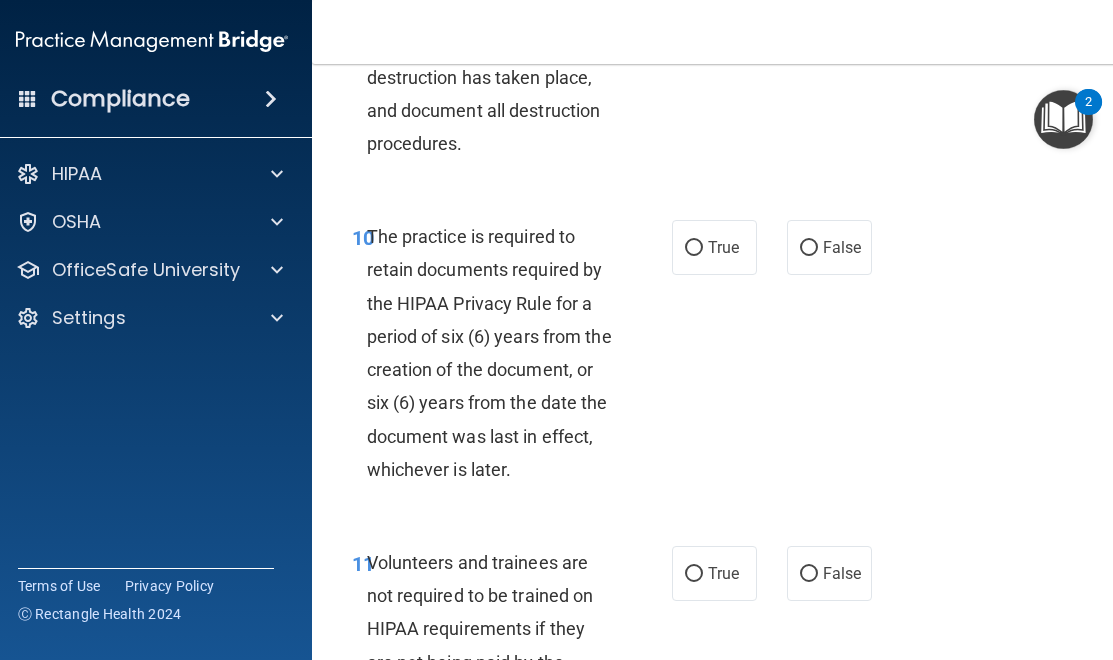
scroll to position [2753, 0]
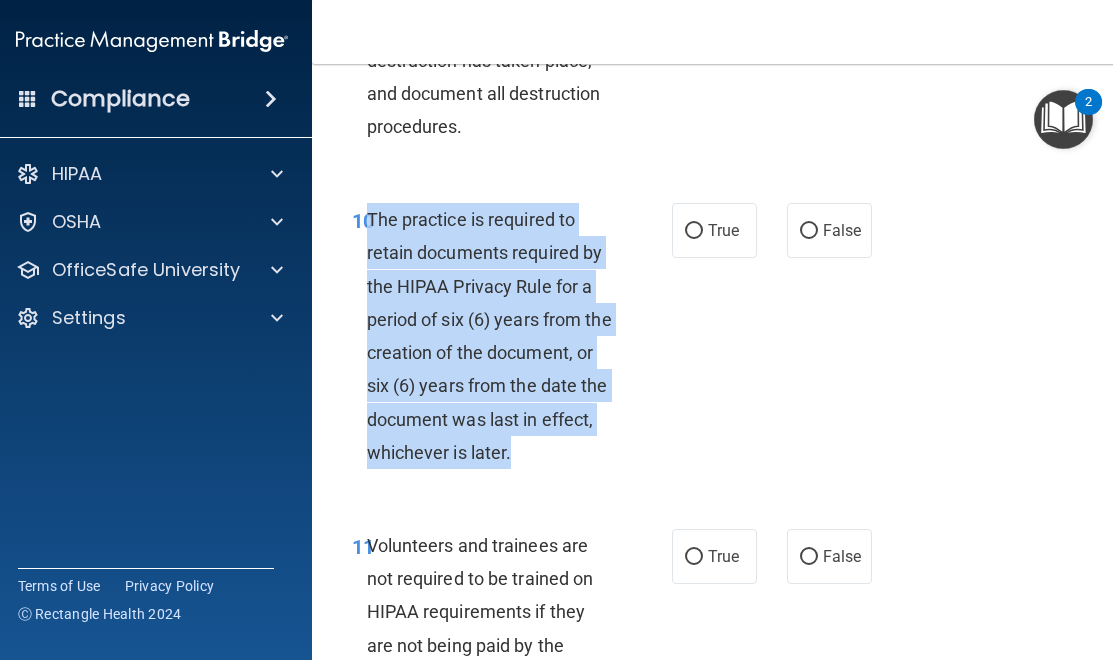
drag, startPoint x: 573, startPoint y: 484, endPoint x: 376, endPoint y: 254, distance: 302.7
click at [371, 252] on div "The practice is required to retain documents required by the HIPAA Privacy Rule…" at bounding box center [498, 336] width 263 height 266
copy span "he practice is required to retain documents required by the HIPAA Privacy Rule …"
click at [489, 463] on span "The practice is required to retain documents required by the HIPAA Privacy Rule…" at bounding box center [489, 336] width 245 height 254
drag, startPoint x: 579, startPoint y: 493, endPoint x: 370, endPoint y: 265, distance: 309.2
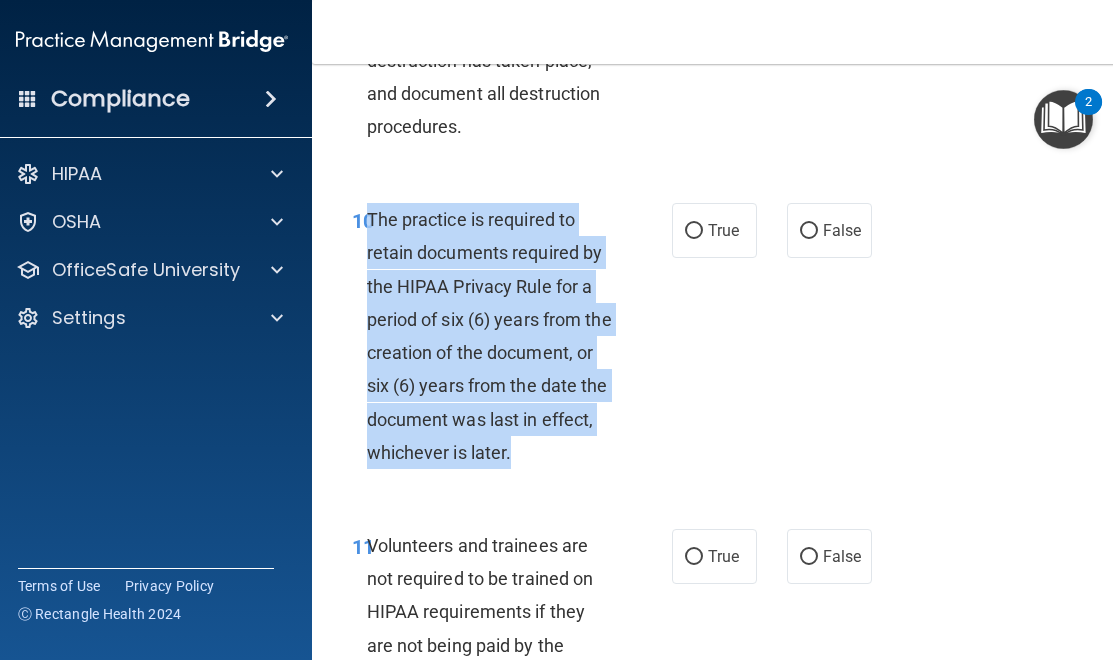
click at [370, 252] on div "The practice is required to retain documents required by the HIPAA Privacy Rule…" at bounding box center [498, 336] width 263 height 266
click at [702, 239] on input "True" at bounding box center [694, 231] width 18 height 15
radio input "true"
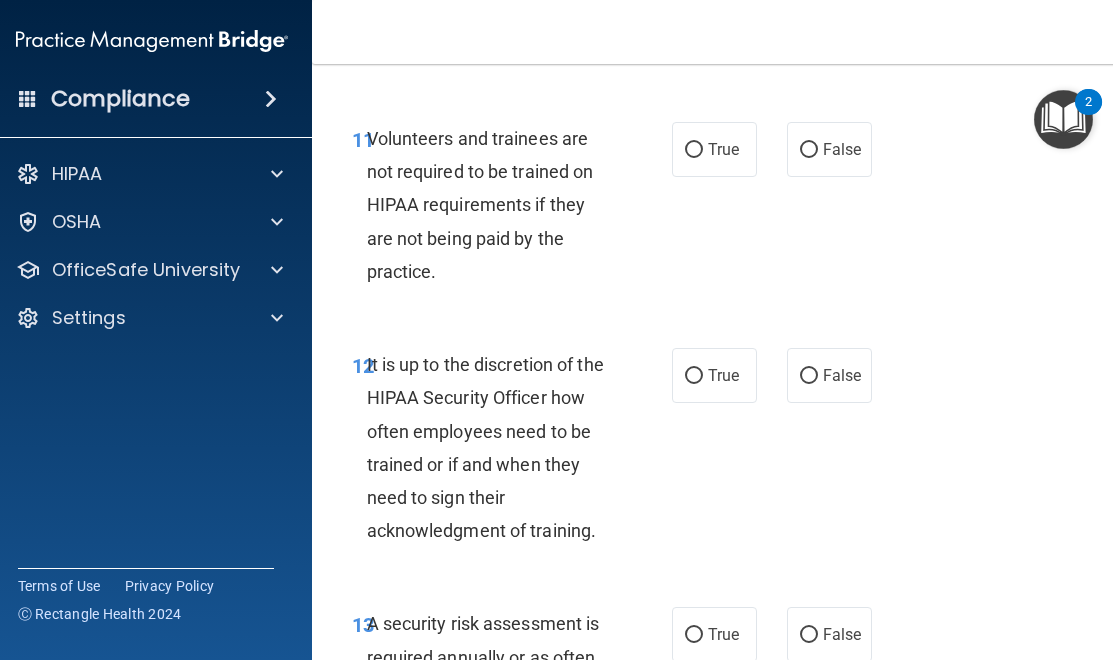
scroll to position [3178, 0]
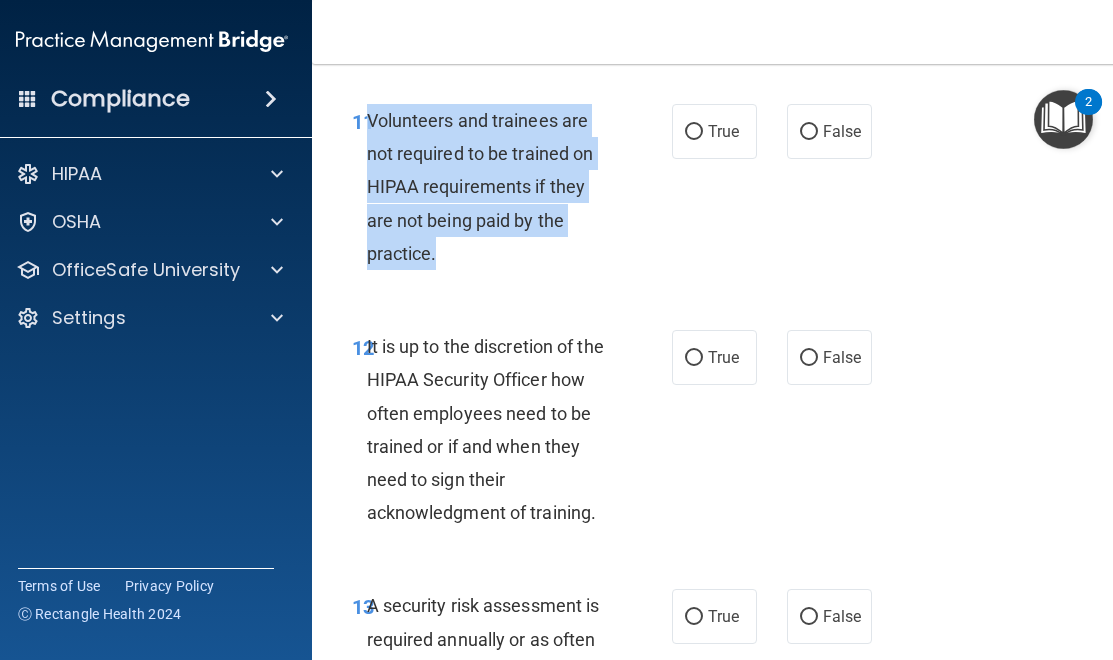
drag, startPoint x: 436, startPoint y: 286, endPoint x: 368, endPoint y: 159, distance: 144.0
click at [368, 159] on div "Volunteers and trainees are not required to be trained on HIPAA requirements if…" at bounding box center [498, 187] width 263 height 166
click at [806, 140] on input "False" at bounding box center [809, 132] width 18 height 15
radio input "true"
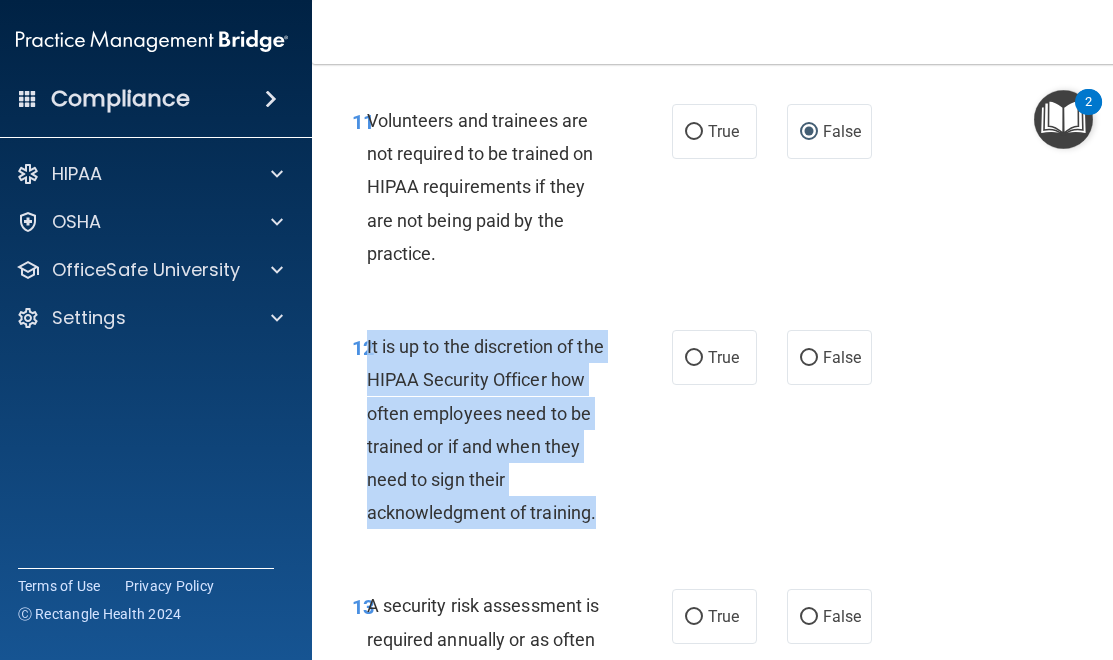
drag, startPoint x: 618, startPoint y: 543, endPoint x: 370, endPoint y: 377, distance: 298.3
click at [367, 374] on div "It is up to the discretion of the HIPAA Security Officer how often employees ne…" at bounding box center [498, 429] width 263 height 199
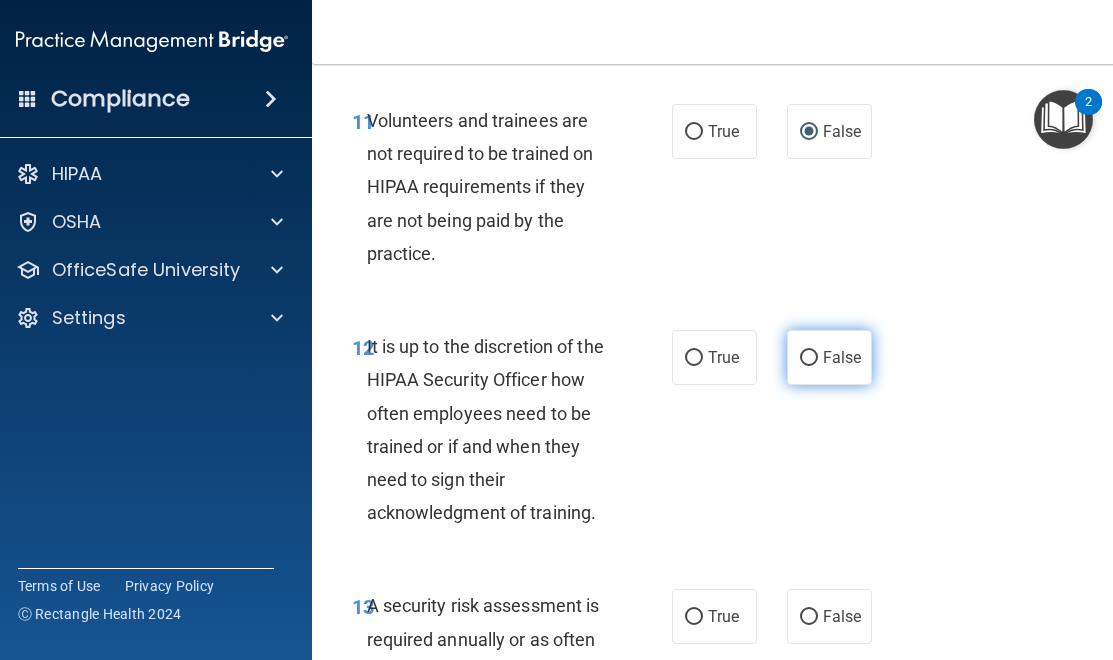
click at [801, 385] on label "False" at bounding box center [829, 357] width 85 height 55
click at [801, 366] on input "False" at bounding box center [809, 358] width 18 height 15
radio input "true"
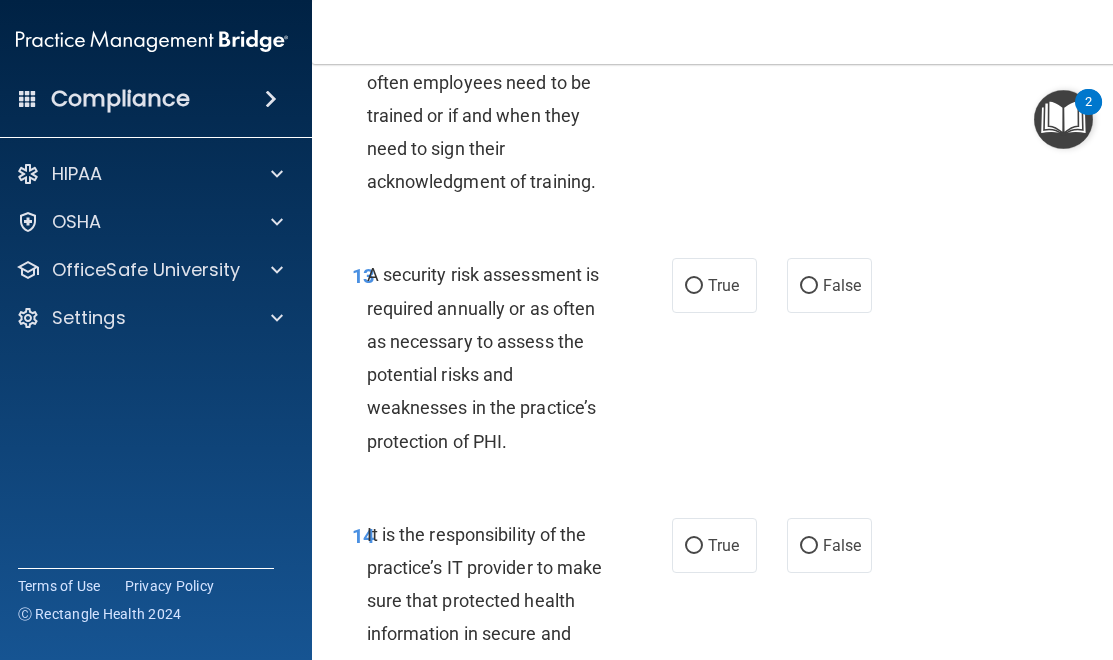
scroll to position [3529, 0]
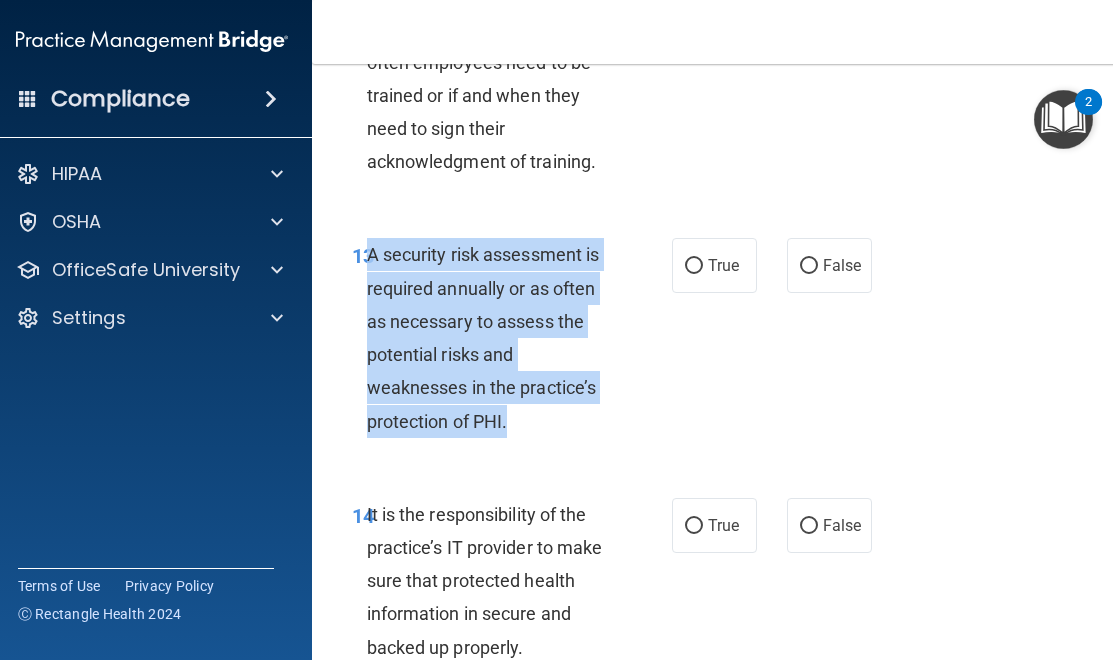
drag, startPoint x: 517, startPoint y: 462, endPoint x: 369, endPoint y: 291, distance: 226.1
click at [369, 287] on div "A security risk assessment is required annually or as often as necessary to ass…" at bounding box center [498, 337] width 263 height 199
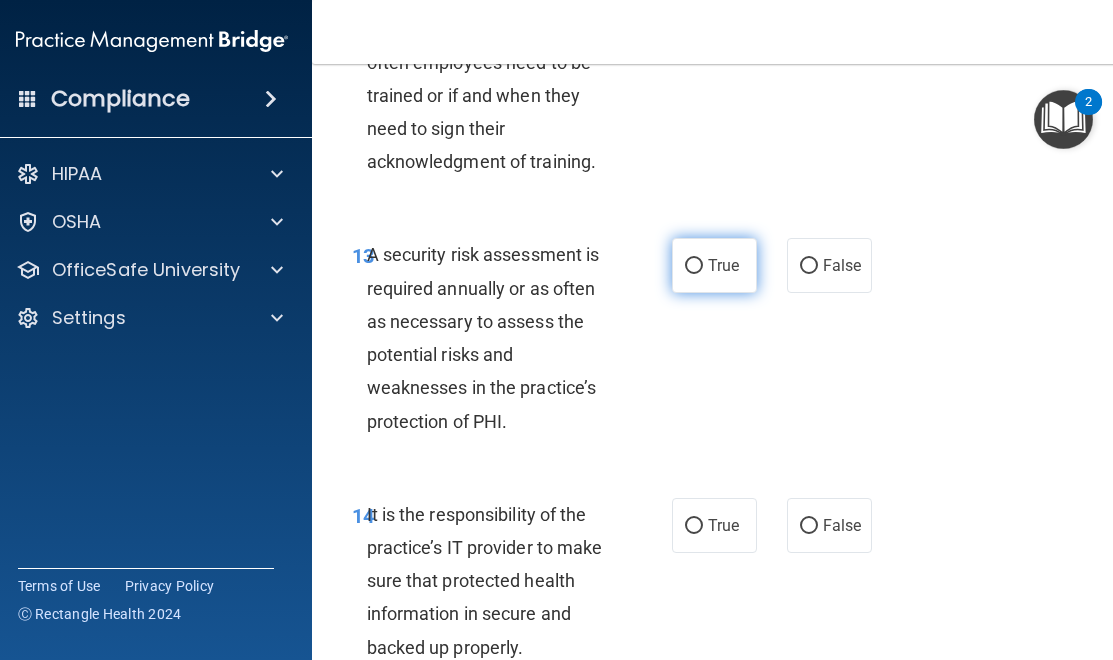
click at [711, 293] on label "True" at bounding box center [714, 265] width 85 height 55
click at [703, 274] on input "True" at bounding box center [694, 266] width 18 height 15
radio input "true"
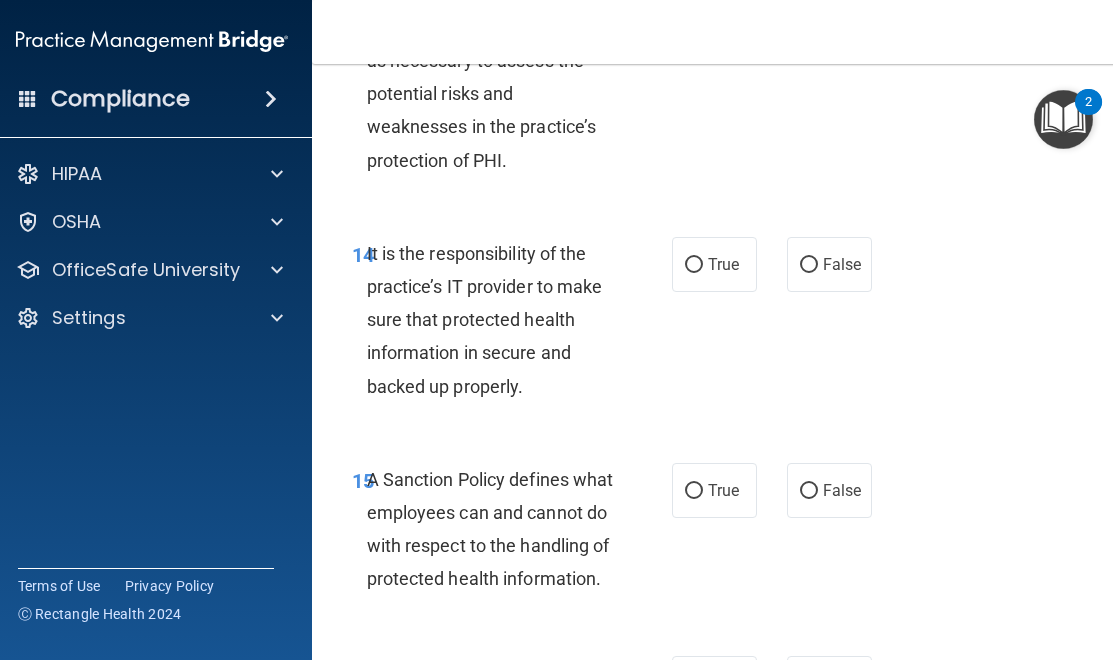
scroll to position [3791, 0]
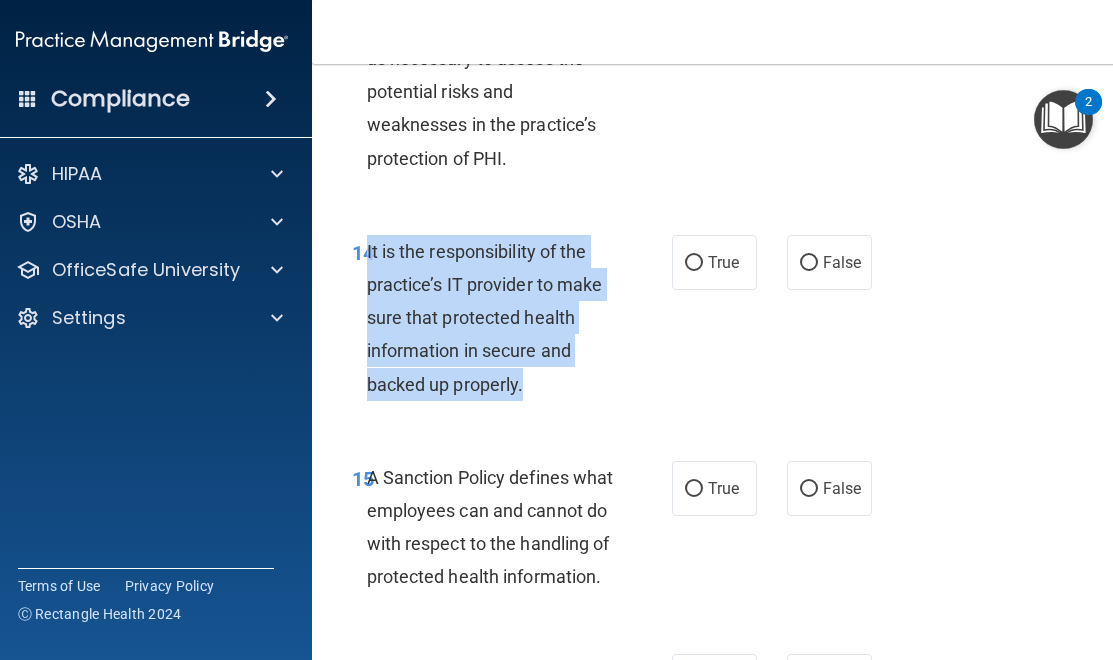
drag, startPoint x: 527, startPoint y: 415, endPoint x: 368, endPoint y: 278, distance: 209.8
click at [368, 278] on div "It is the responsibility of the practice’s IT provider to make sure that protec…" at bounding box center [498, 318] width 263 height 166
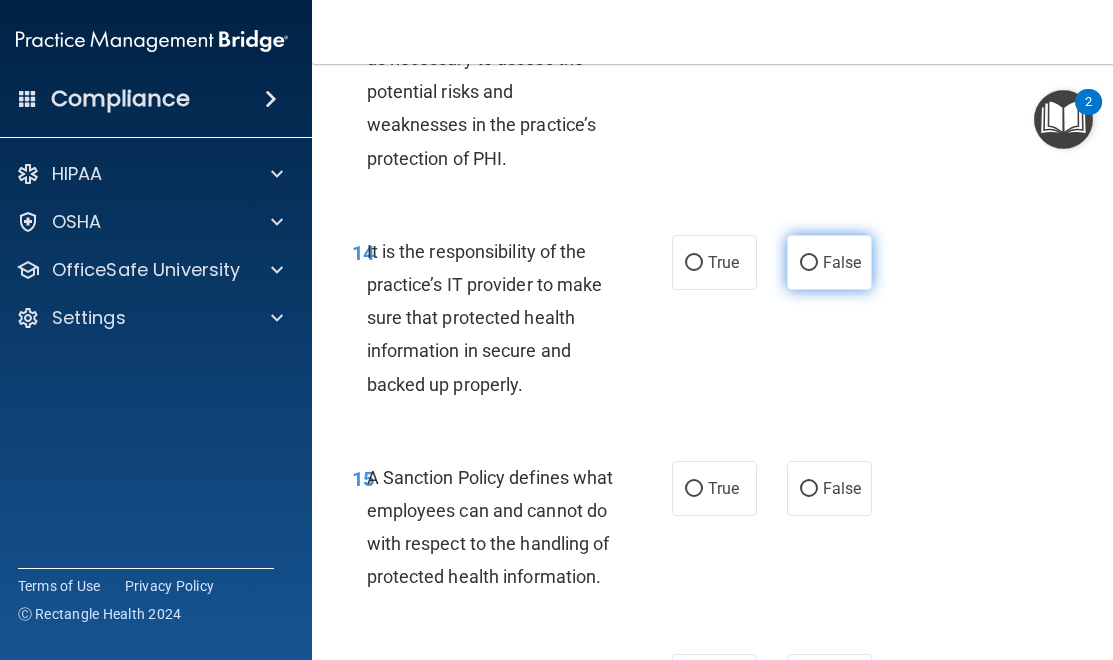
click at [818, 290] on label "False" at bounding box center [829, 262] width 85 height 55
click at [818, 271] on input "False" at bounding box center [809, 263] width 18 height 15
radio input "true"
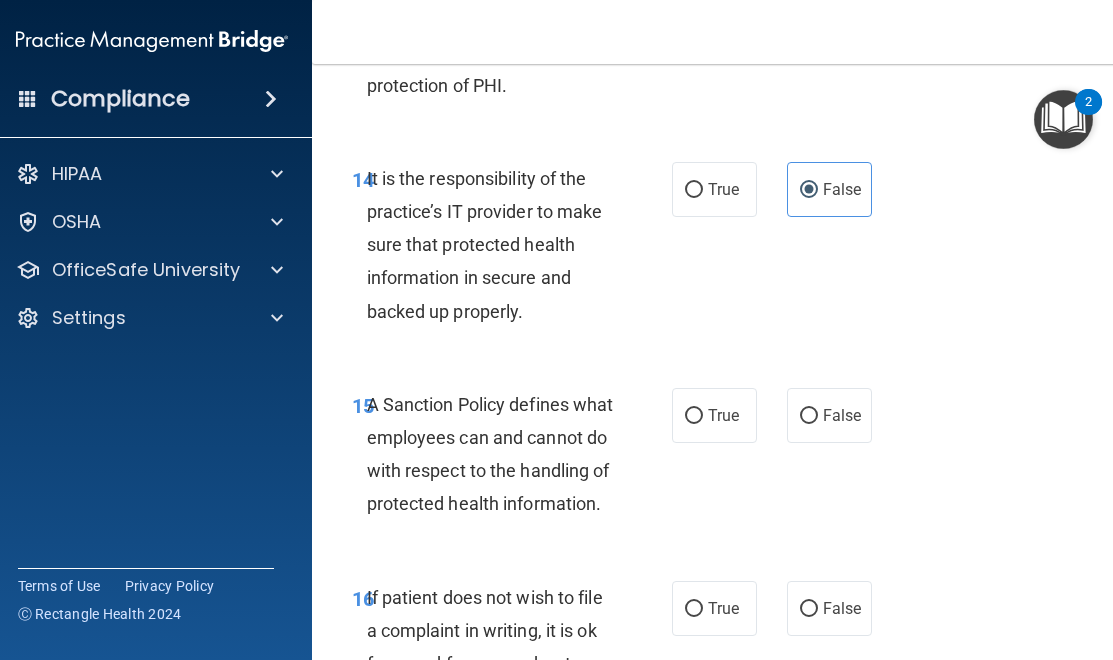
scroll to position [3867, 0]
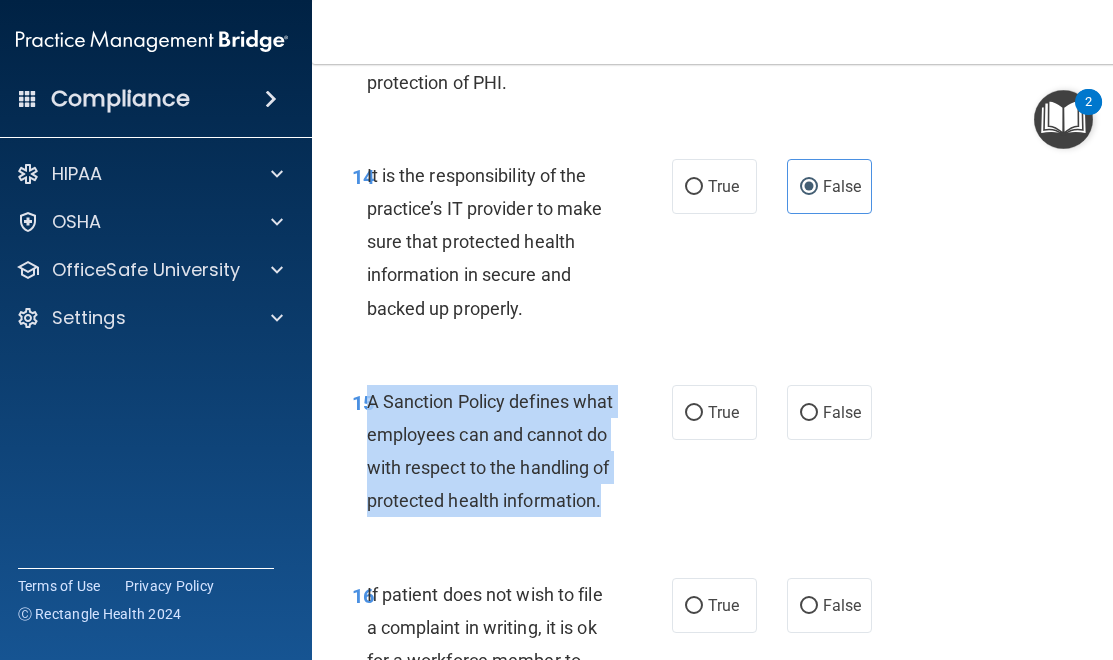
drag, startPoint x: 496, startPoint y: 573, endPoint x: 369, endPoint y: 440, distance: 183.8
click at [369, 440] on div "A Sanction Policy defines what employees can and cannot do with respect to the …" at bounding box center [498, 451] width 263 height 133
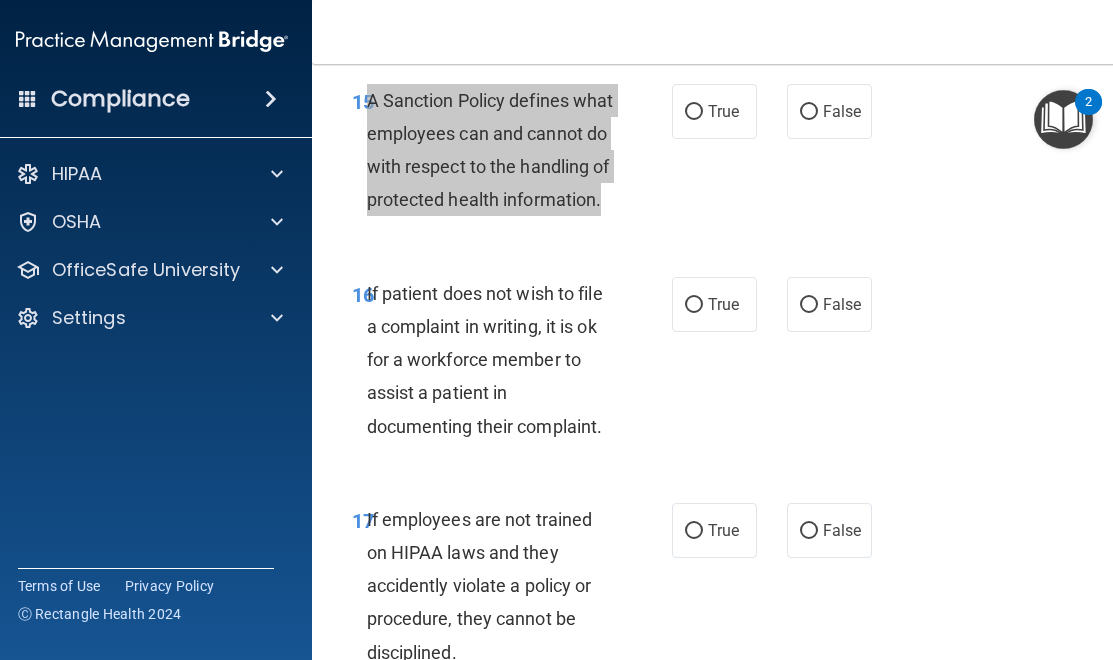
scroll to position [4167, 0]
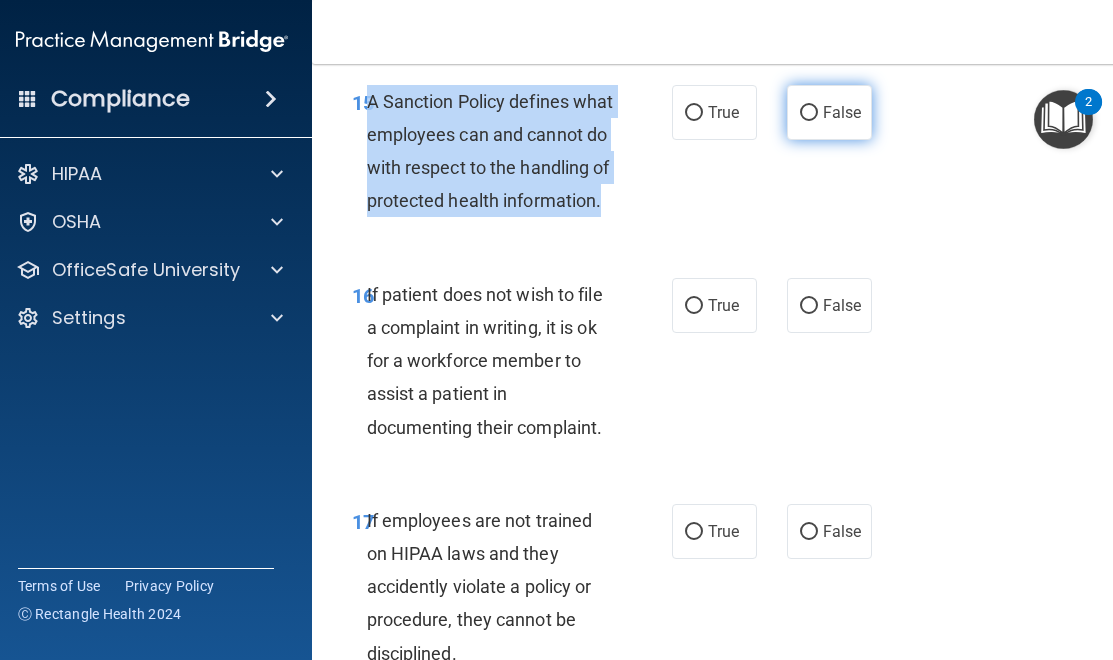
click at [812, 121] on input "False" at bounding box center [809, 113] width 18 height 15
radio input "true"
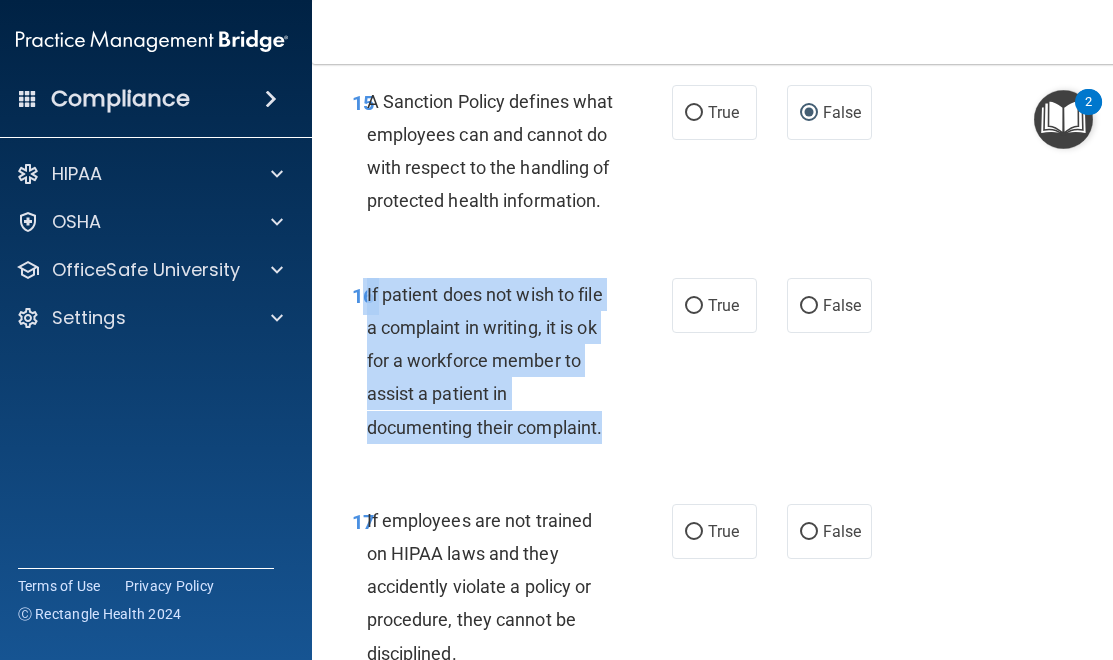
drag, startPoint x: 607, startPoint y: 485, endPoint x: 367, endPoint y: 348, distance: 276.2
click at [367, 348] on div "If patient does not wish to file a complaint in writing, it is ok for a workfor…" at bounding box center [498, 361] width 263 height 166
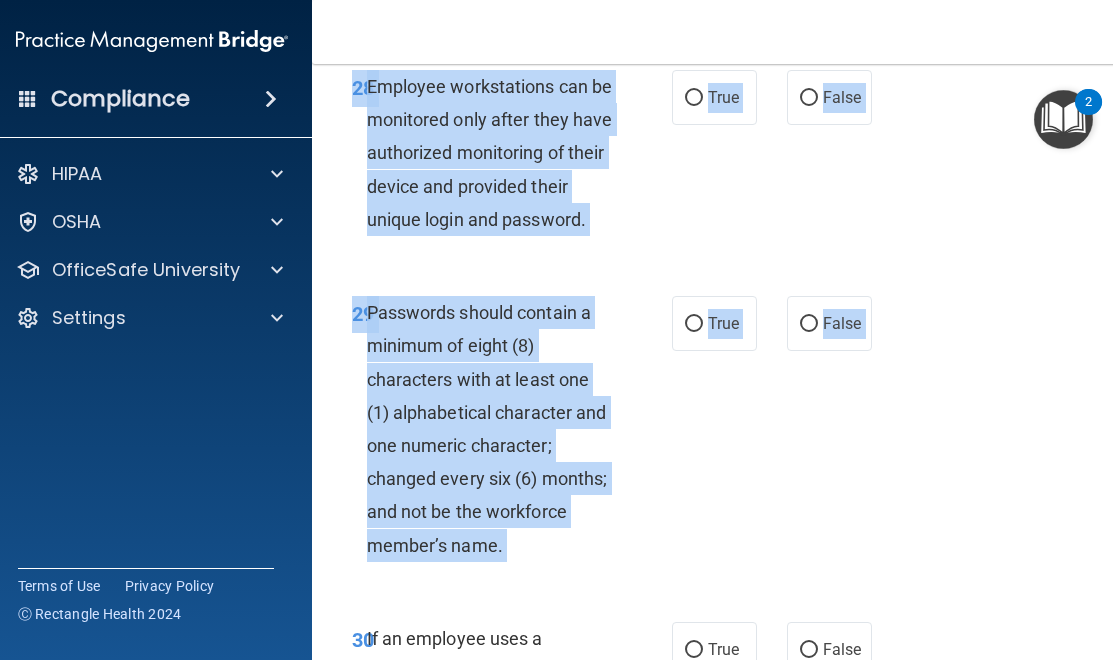
scroll to position [7513, 0]
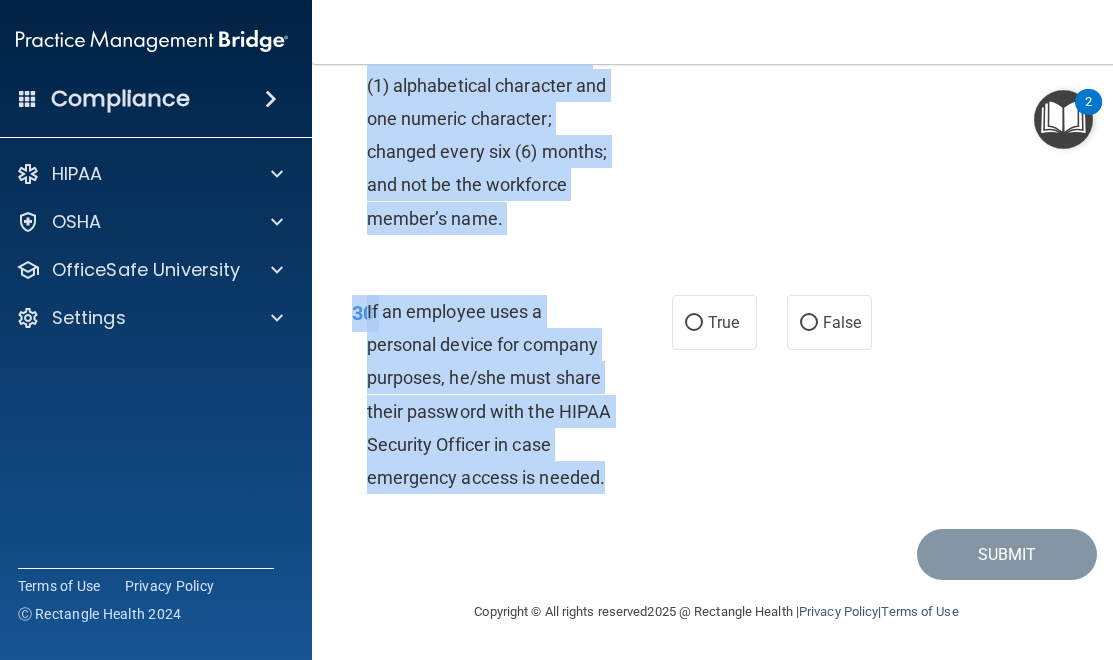
drag, startPoint x: 374, startPoint y: 176, endPoint x: 627, endPoint y: 482, distance: 396.9
click at [660, 190] on div "29 Passwords should contain a minimum of eight (8) characters with at least one…" at bounding box center [512, 107] width 380 height 276
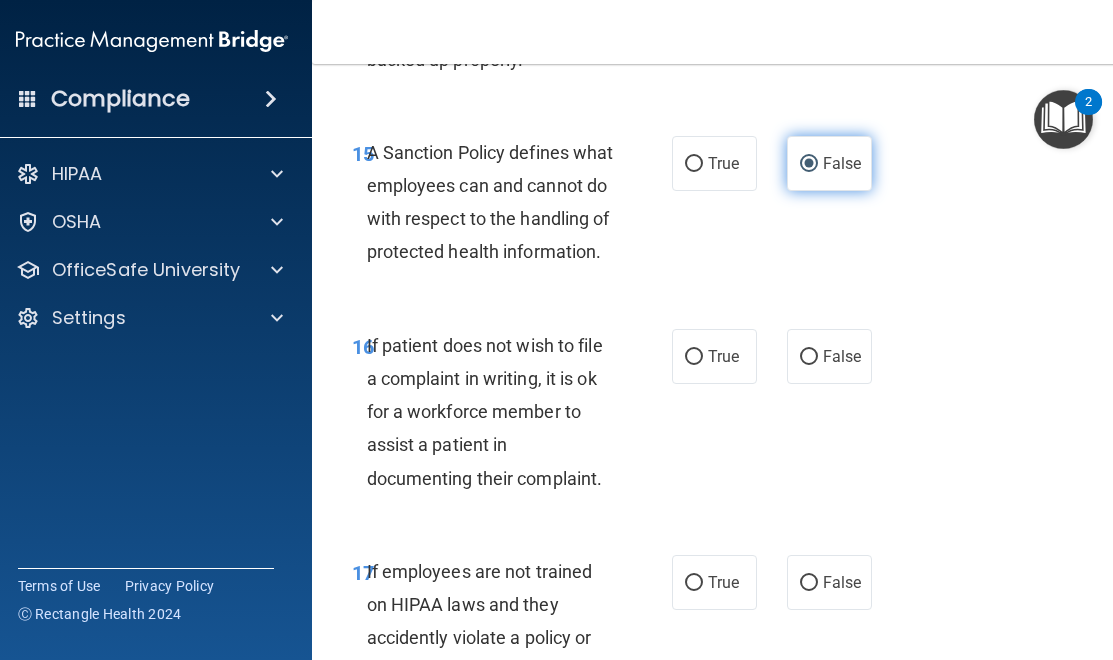
scroll to position [4118, 0]
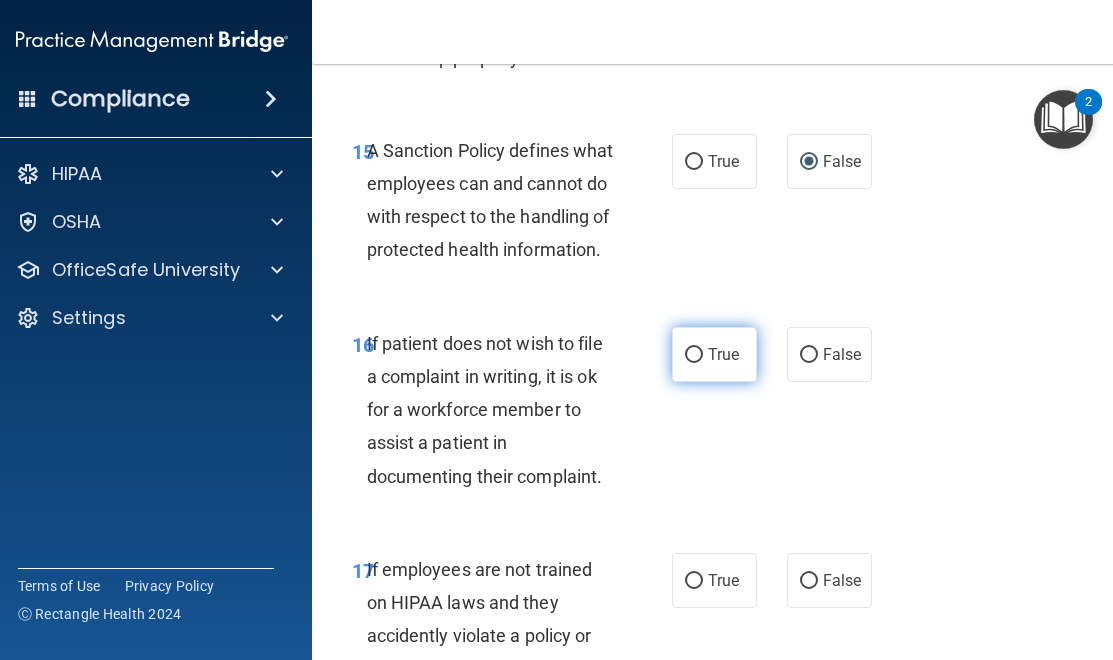
click at [707, 382] on label "True" at bounding box center [714, 354] width 85 height 55
click at [703, 363] on input "True" at bounding box center [694, 355] width 18 height 15
radio input "true"
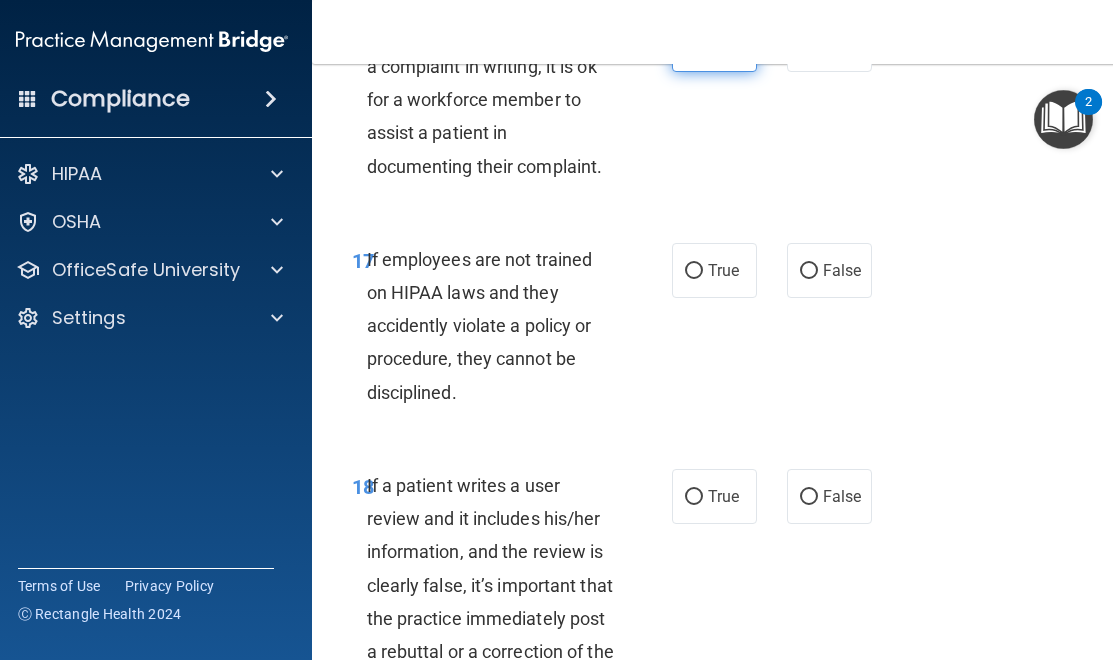
scroll to position [4427, 0]
click at [808, 299] on label "False" at bounding box center [829, 271] width 85 height 55
click at [808, 280] on input "False" at bounding box center [809, 272] width 18 height 15
radio input "true"
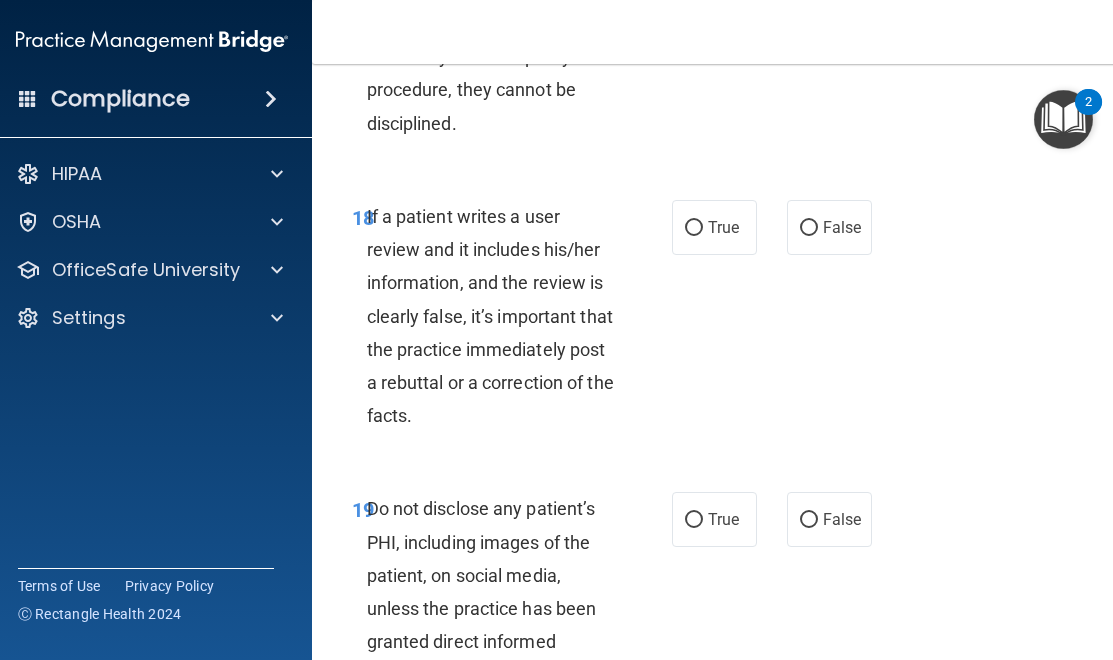
scroll to position [4709, 0]
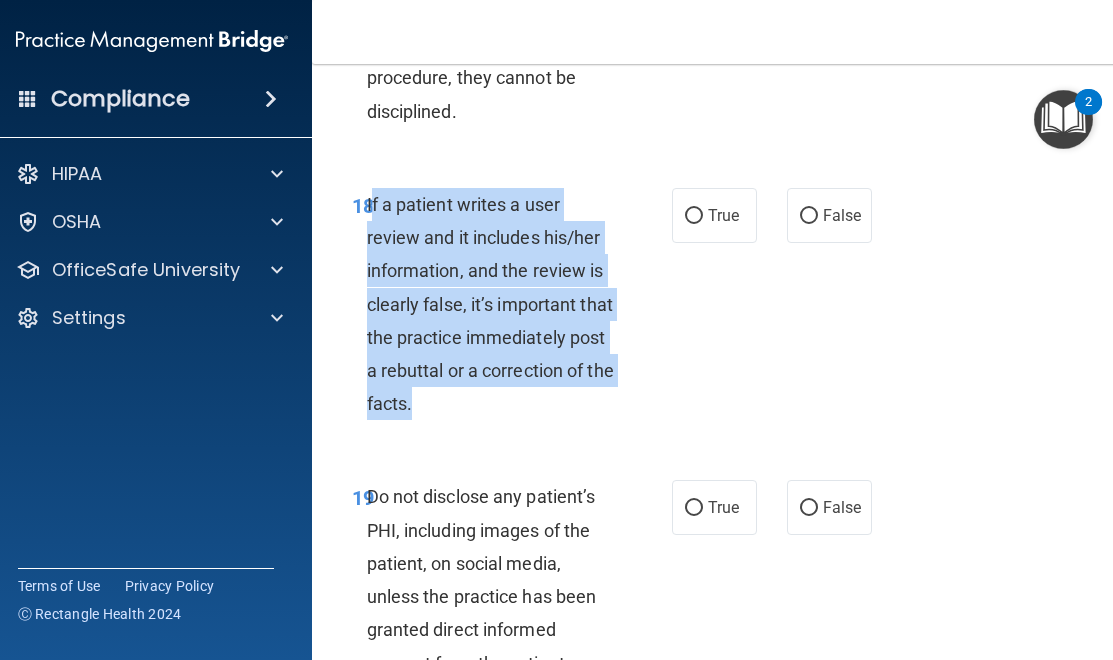
drag, startPoint x: 505, startPoint y: 470, endPoint x: 370, endPoint y: 265, distance: 245.4
click at [370, 265] on div "If a patient writes a user review and it includes his/her information, and the …" at bounding box center [498, 304] width 263 height 233
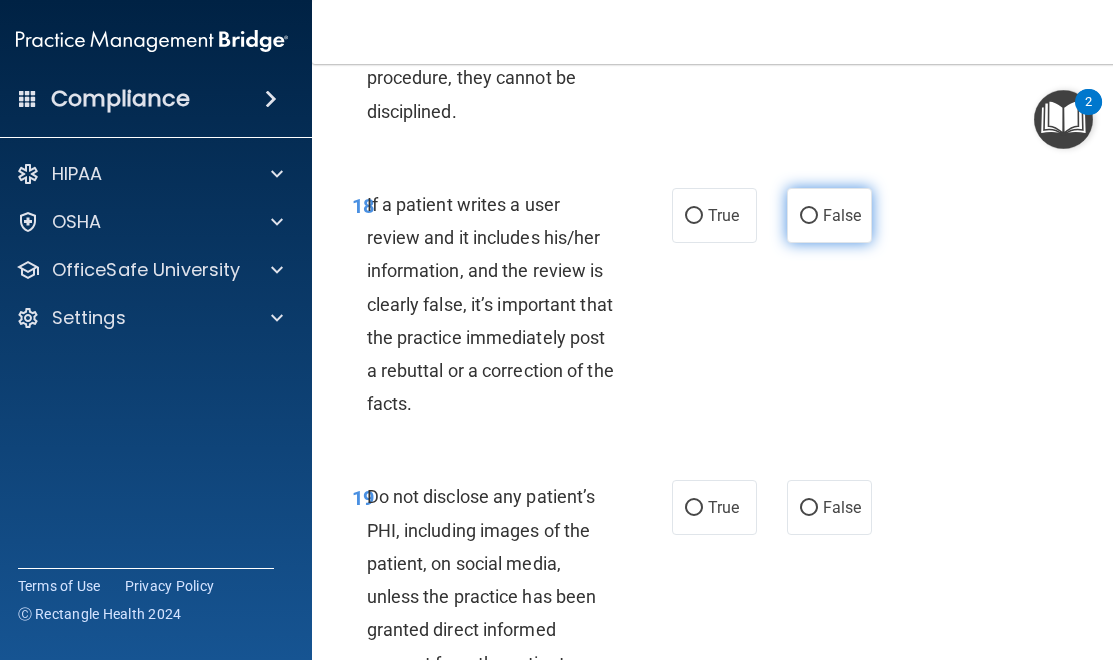
click at [840, 243] on label "False" at bounding box center [829, 215] width 85 height 55
click at [818, 224] on input "False" at bounding box center [809, 216] width 18 height 15
radio input "true"
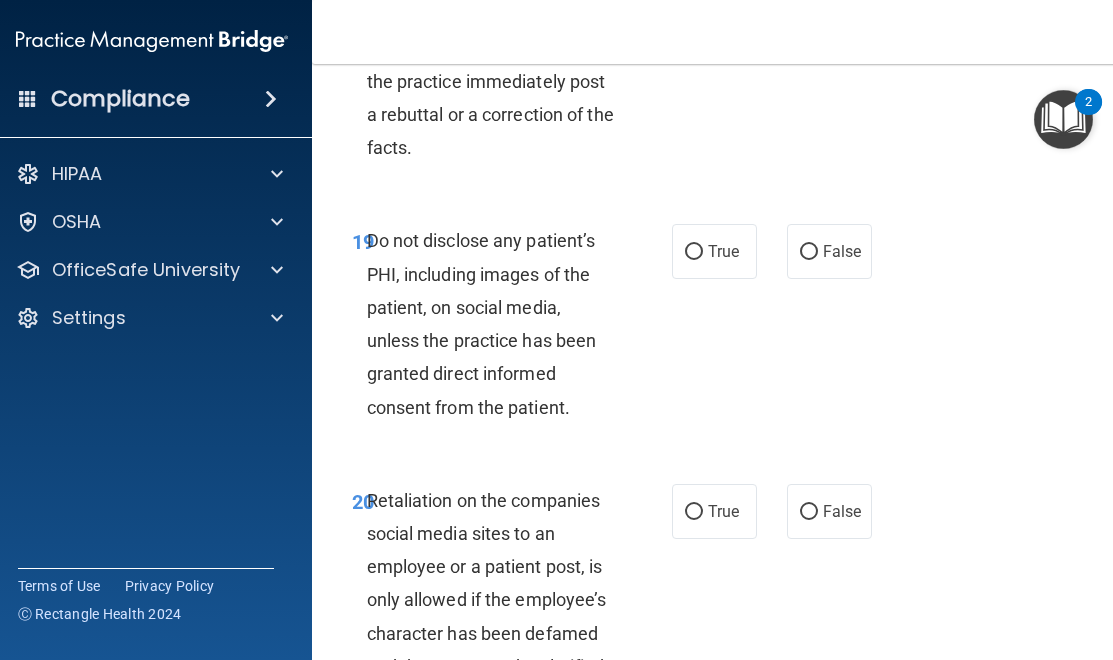
scroll to position [4971, 0]
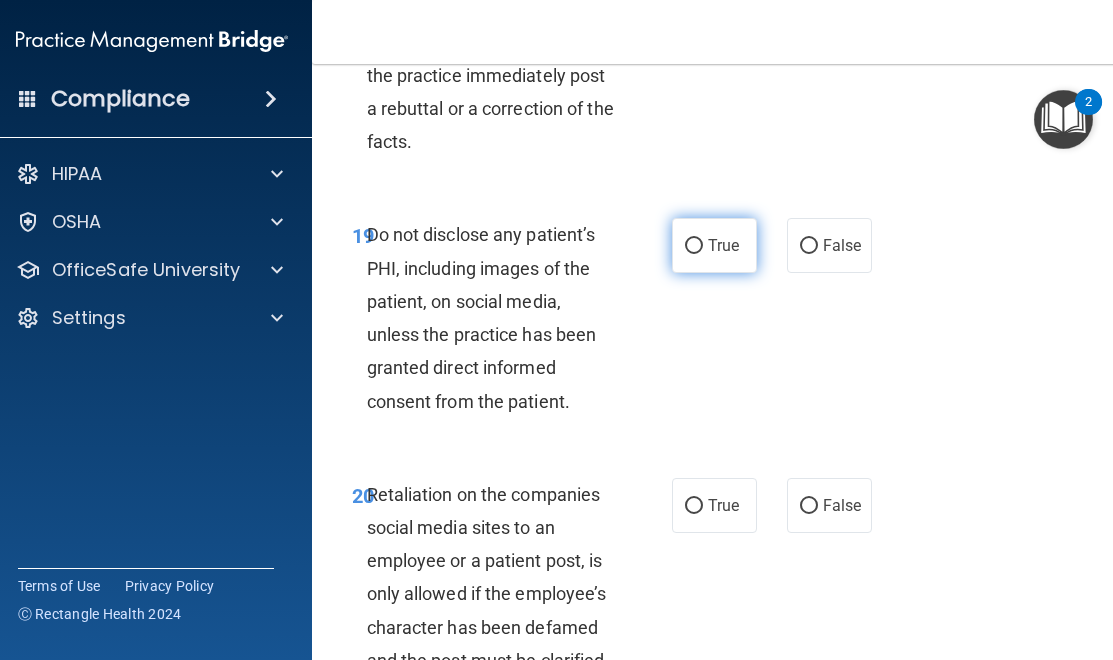
click at [728, 255] on span "True" at bounding box center [723, 245] width 31 height 19
click at [703, 254] on input "True" at bounding box center [694, 246] width 18 height 15
radio input "true"
